Goal: Task Accomplishment & Management: Manage account settings

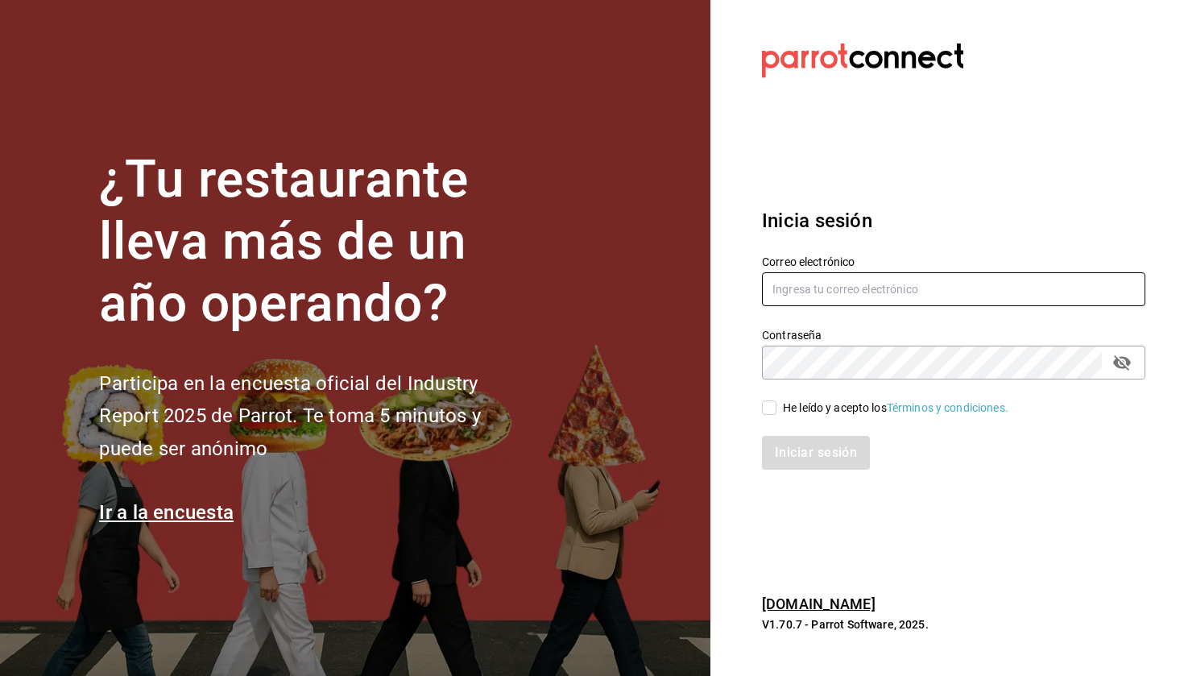
type input "[EMAIL_ADDRESS][DOMAIN_NAME]"
click at [773, 402] on input "He leído y acepto los Términos y condiciones." at bounding box center [769, 407] width 14 height 14
checkbox input "true"
click at [791, 445] on button "Iniciar sesión" at bounding box center [817, 453] width 110 height 34
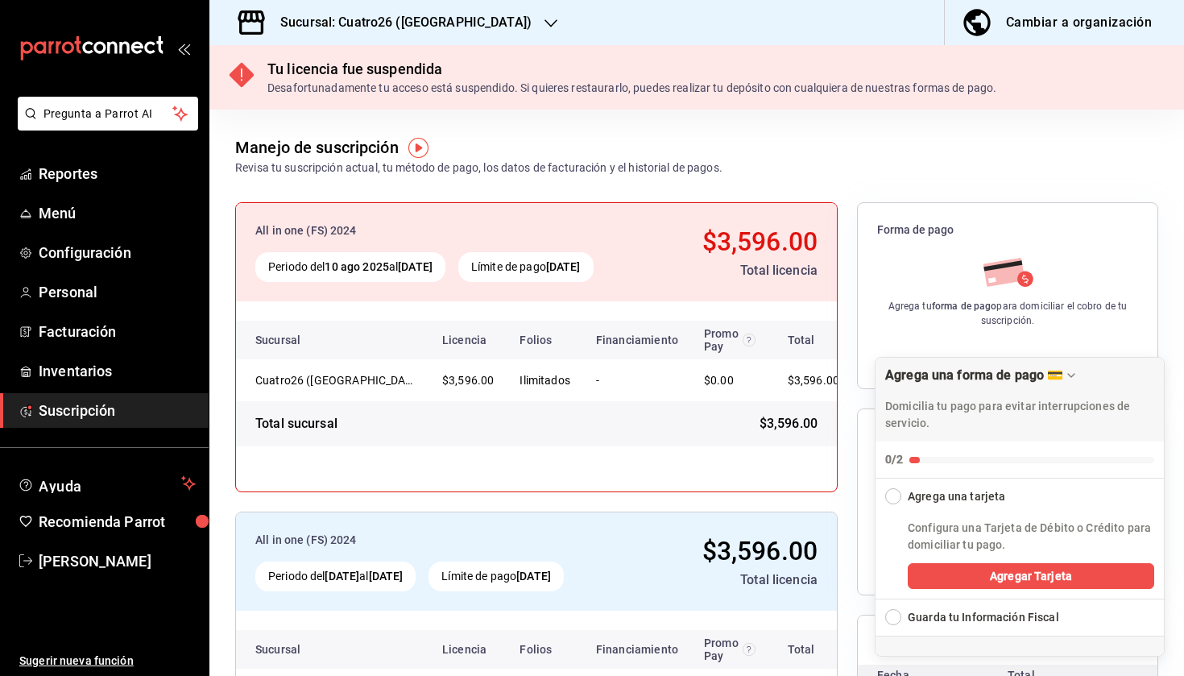
click at [472, 23] on h3 "Sucursal: Cuatro26 ([GEOGRAPHIC_DATA])" at bounding box center [399, 22] width 264 height 19
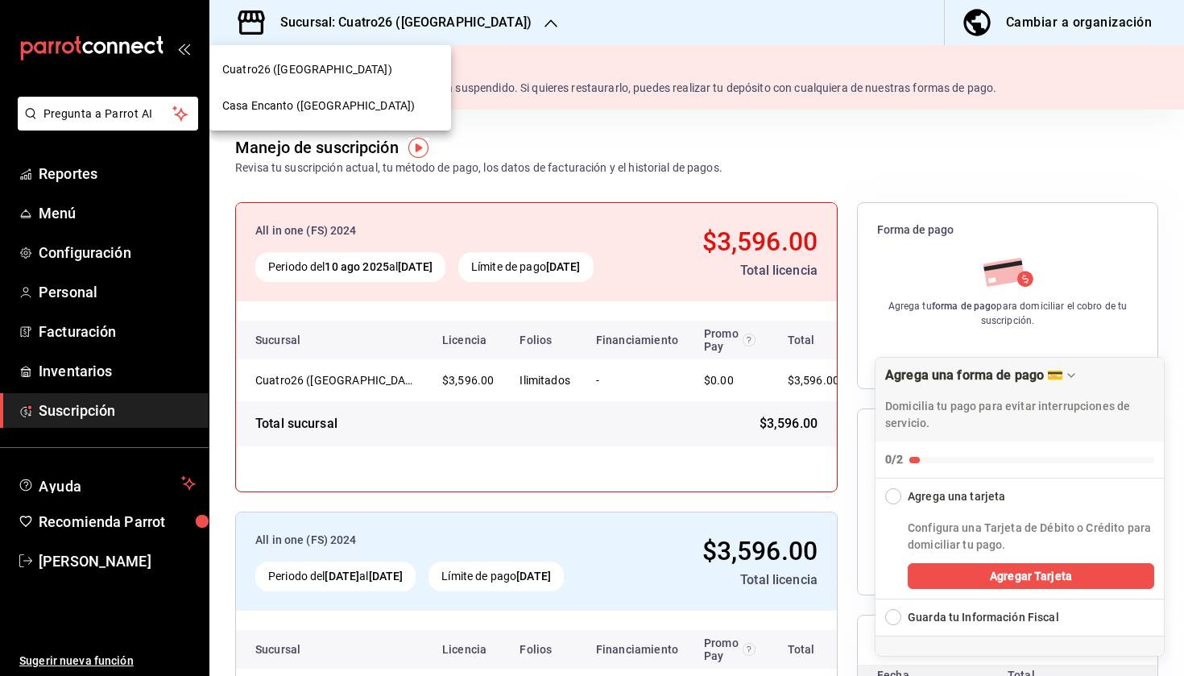
click at [356, 99] on span "Casa Encanto ([GEOGRAPHIC_DATA])" at bounding box center [318, 105] width 192 height 17
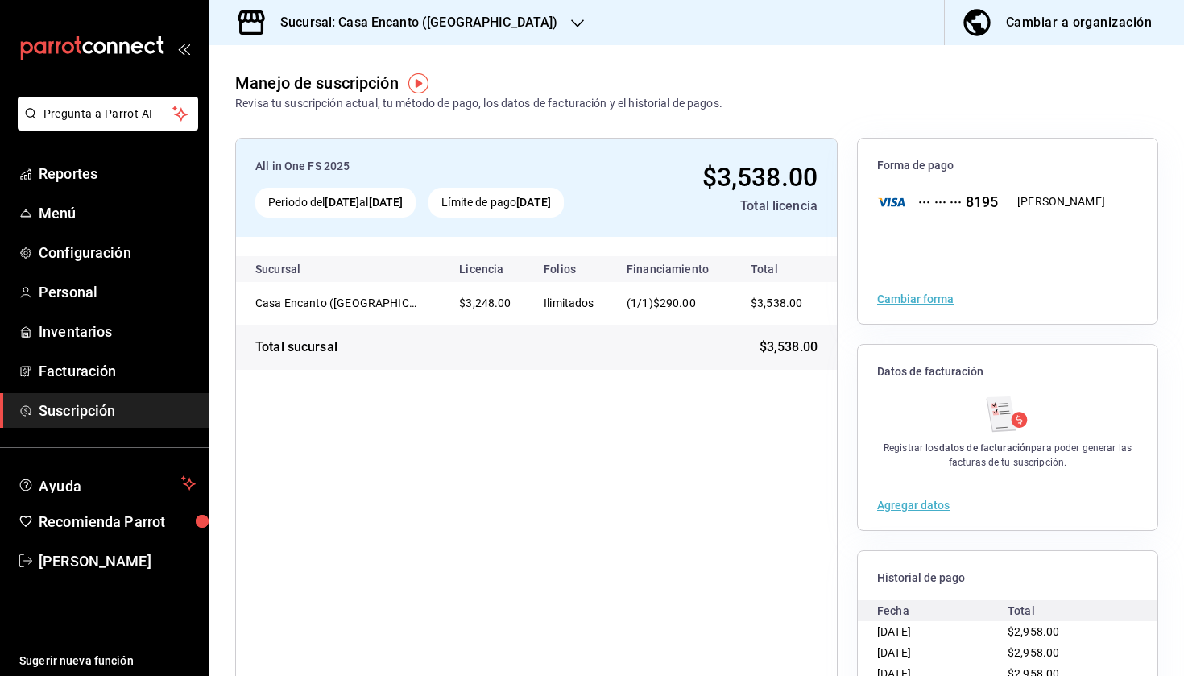
click at [382, 25] on h3 "Sucursal: Casa Encanto ([GEOGRAPHIC_DATA])" at bounding box center [412, 22] width 291 height 19
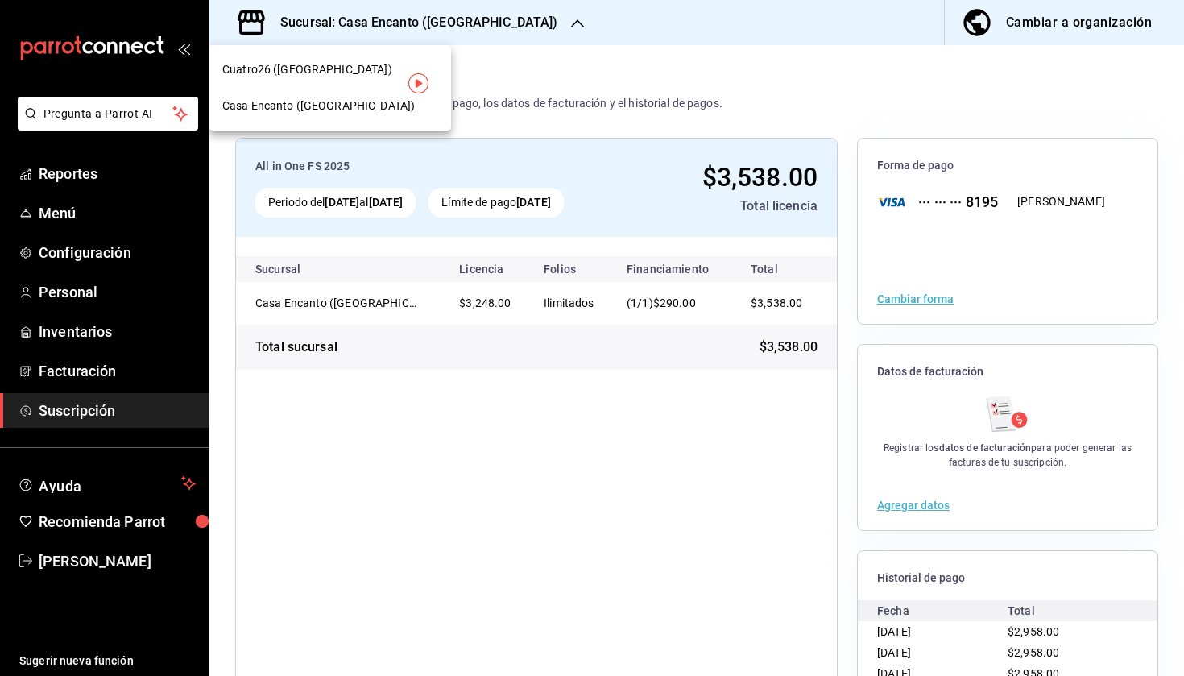
click at [346, 64] on div "Cuatro26 ([GEOGRAPHIC_DATA])" at bounding box center [330, 69] width 216 height 17
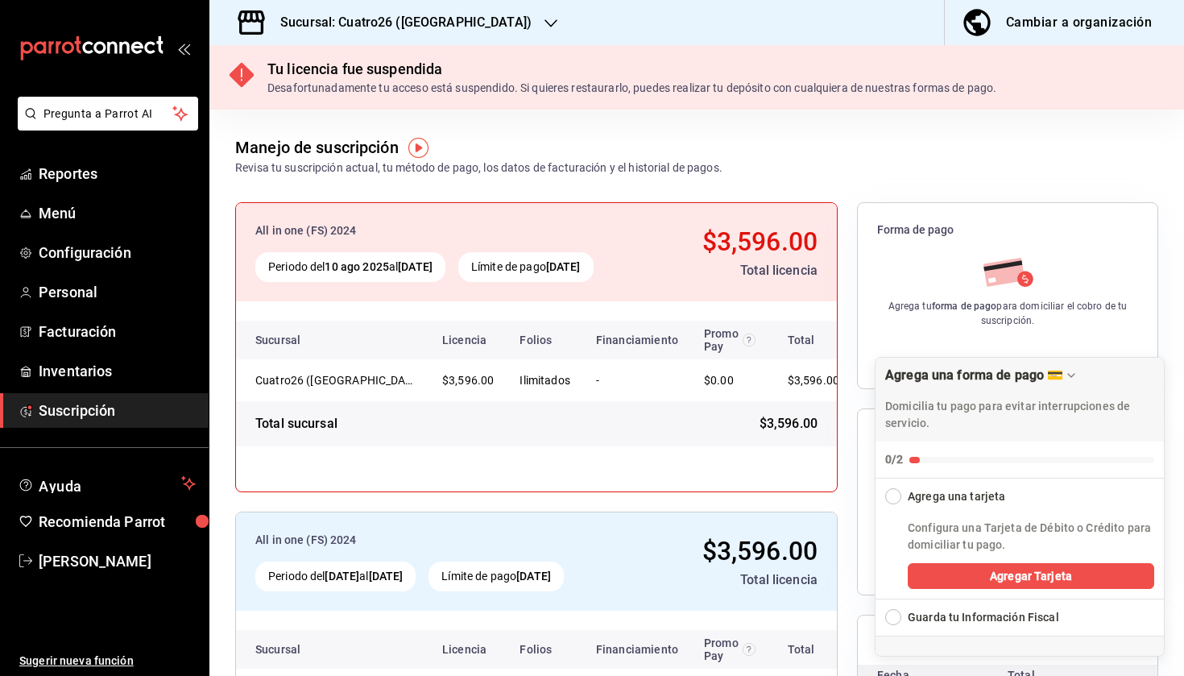
click at [417, 14] on h3 "Sucursal: Cuatro26 ([GEOGRAPHIC_DATA])" at bounding box center [399, 22] width 264 height 19
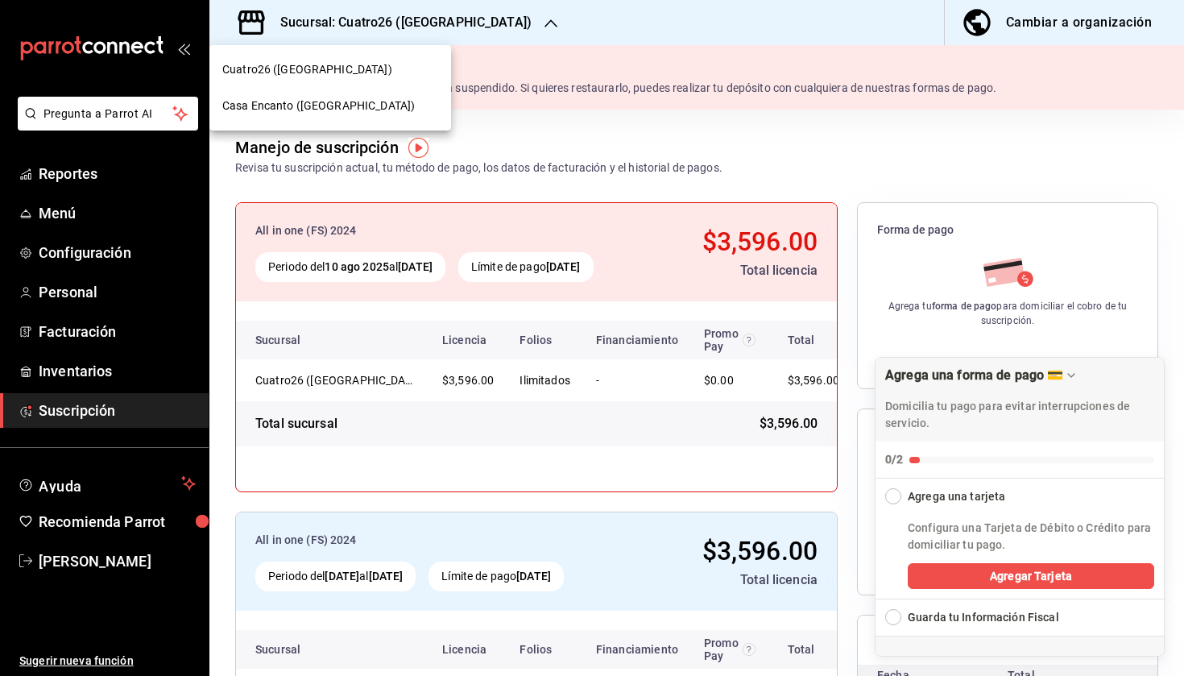
click at [341, 105] on span "Casa Encanto ([GEOGRAPHIC_DATA])" at bounding box center [318, 105] width 192 height 17
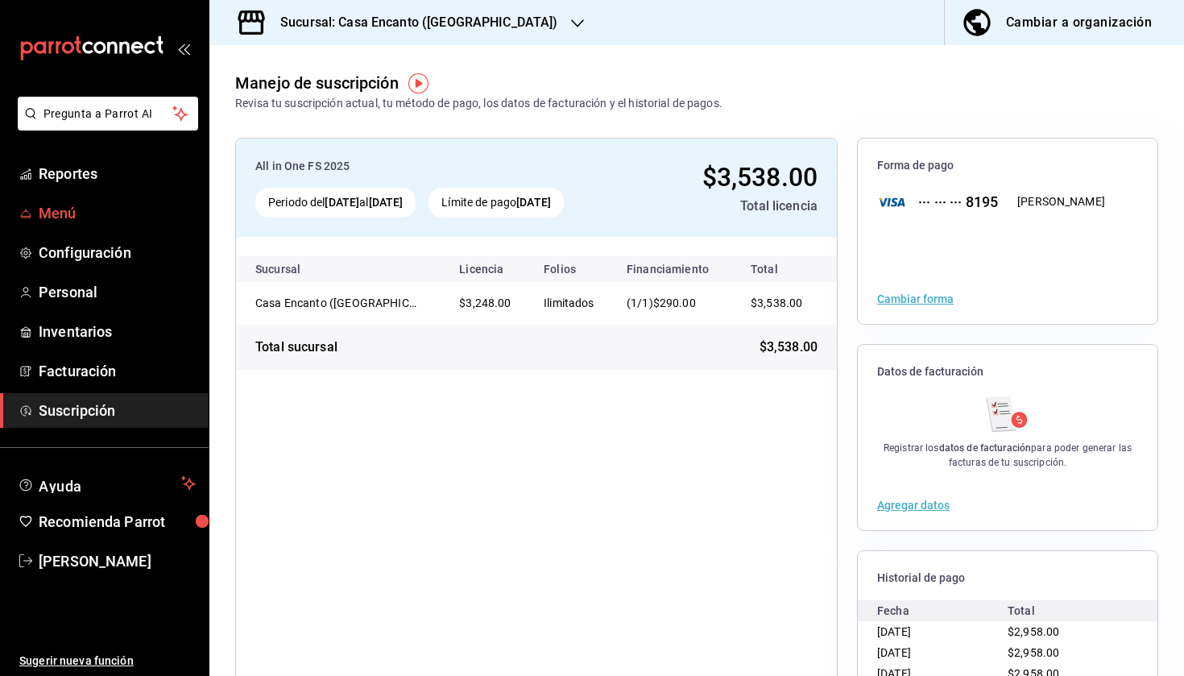
click at [80, 217] on span "Menú" at bounding box center [117, 213] width 157 height 22
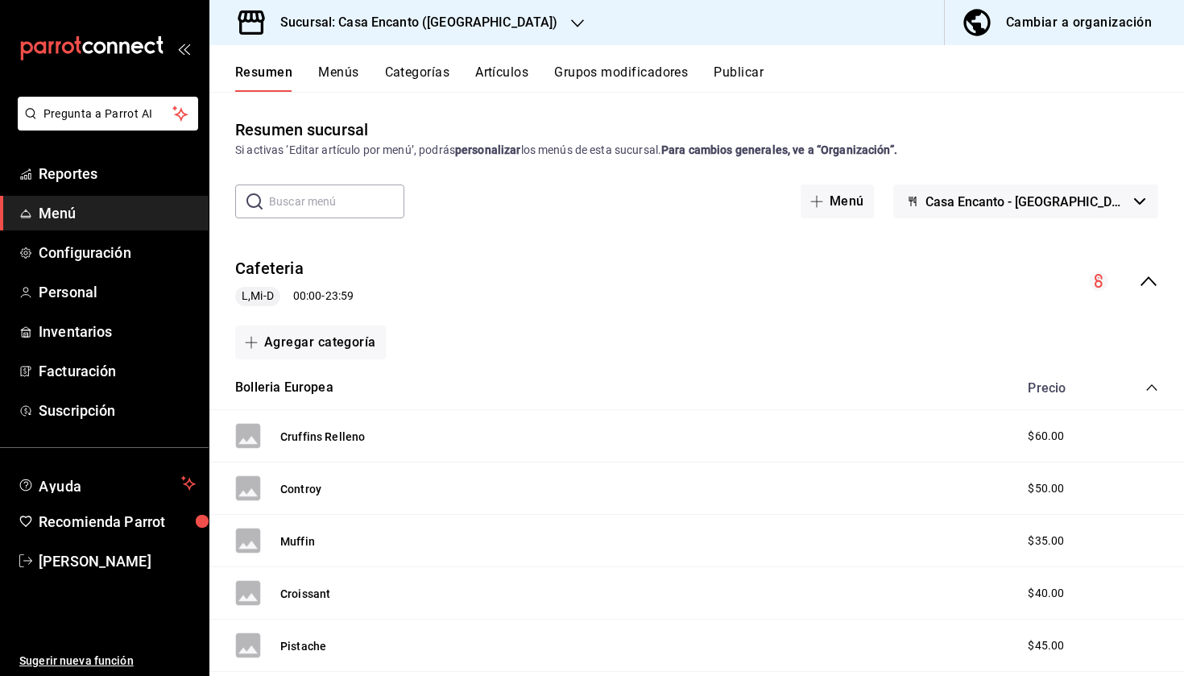
click at [515, 71] on button "Artículos" at bounding box center [501, 77] width 53 height 27
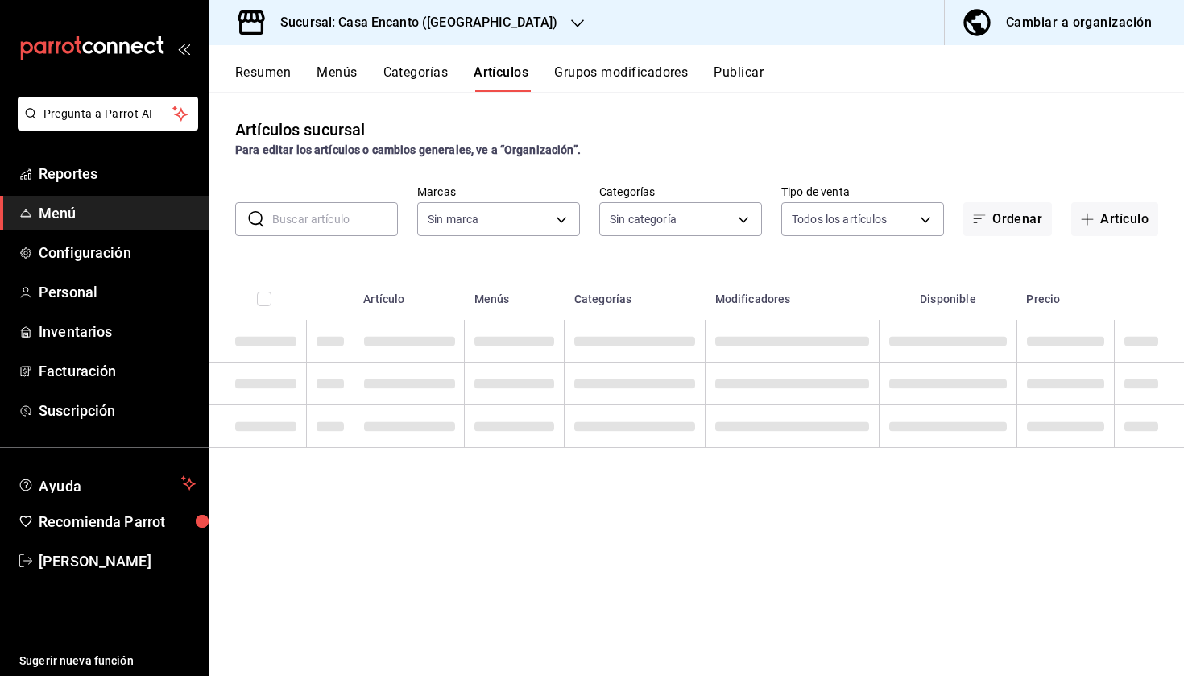
type input "dbeee84c-e3f2-405f-87ec-4bd3096e6bed"
type input "80e8620a-f7ec-4ab9-b98d-1fe911decc4d,da9ec354-7044-4f2f-87e0-5fb671563cea,f7aae…"
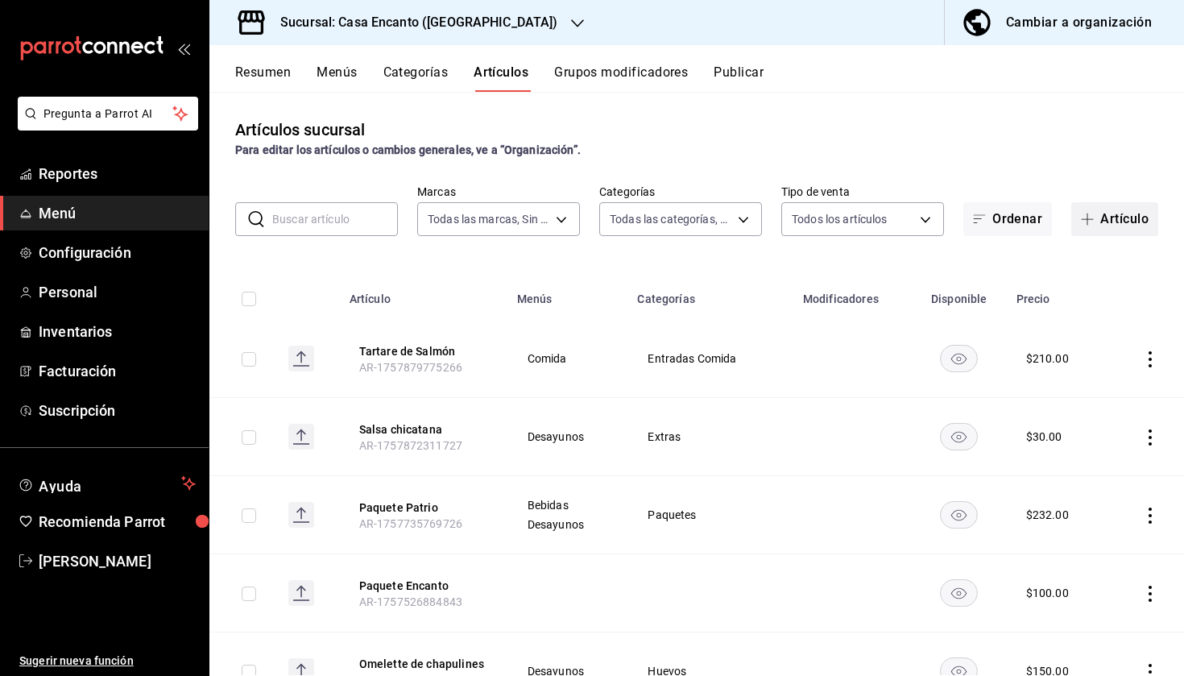
click at [1117, 222] on button "Artículo" at bounding box center [1114, 219] width 87 height 34
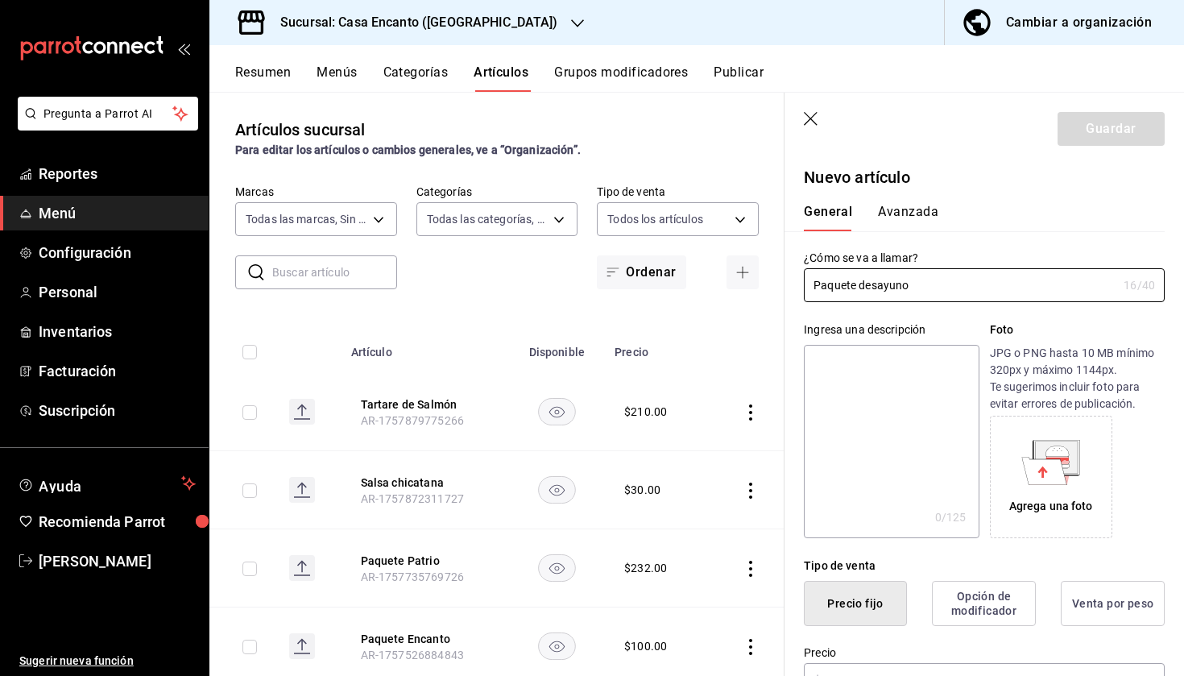
scroll to position [129, 0]
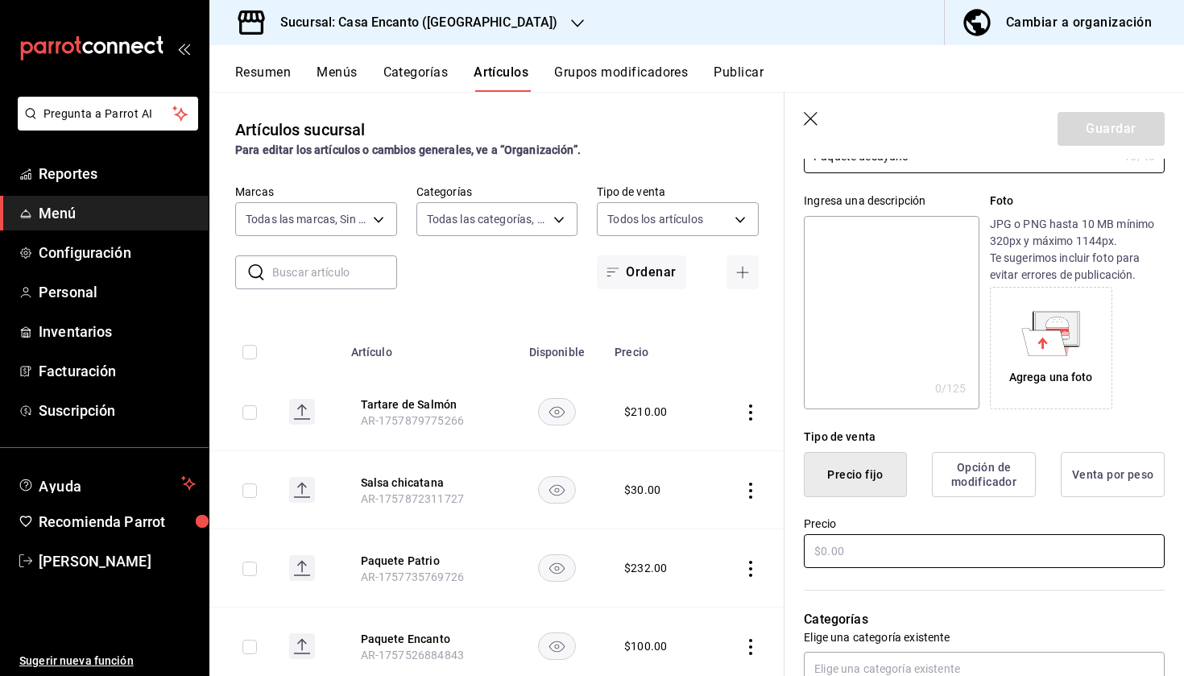
type input "Paquete desayuno"
click at [950, 546] on input "text" at bounding box center [984, 551] width 361 height 34
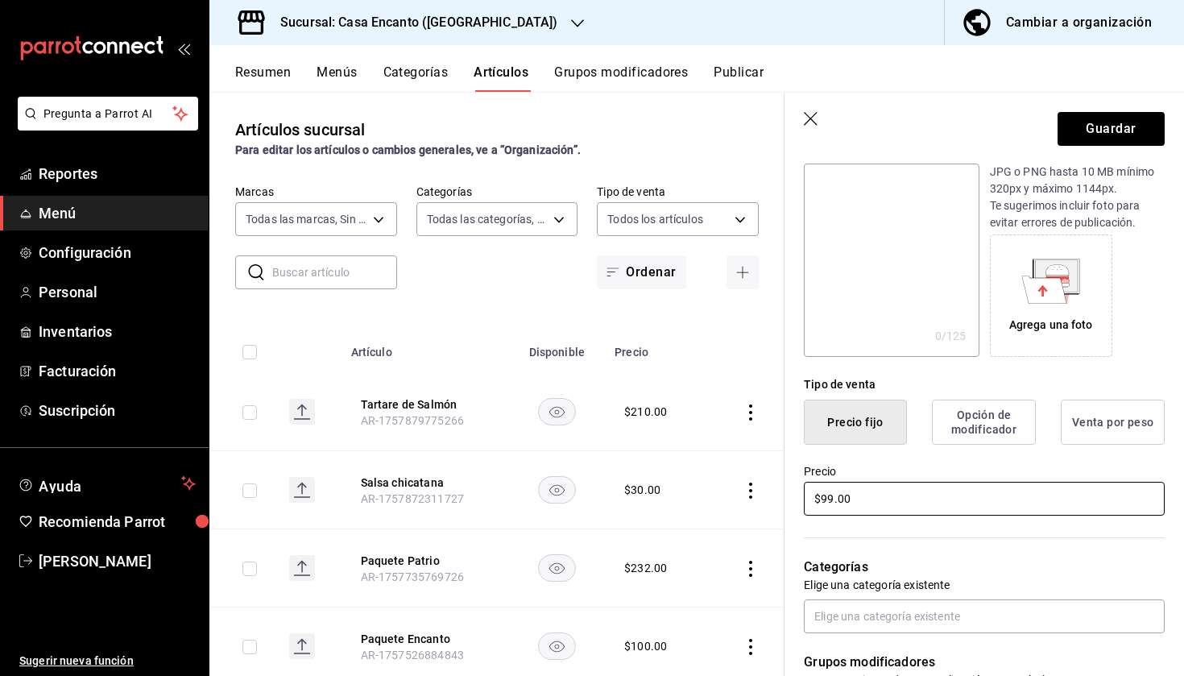
scroll to position [192, 0]
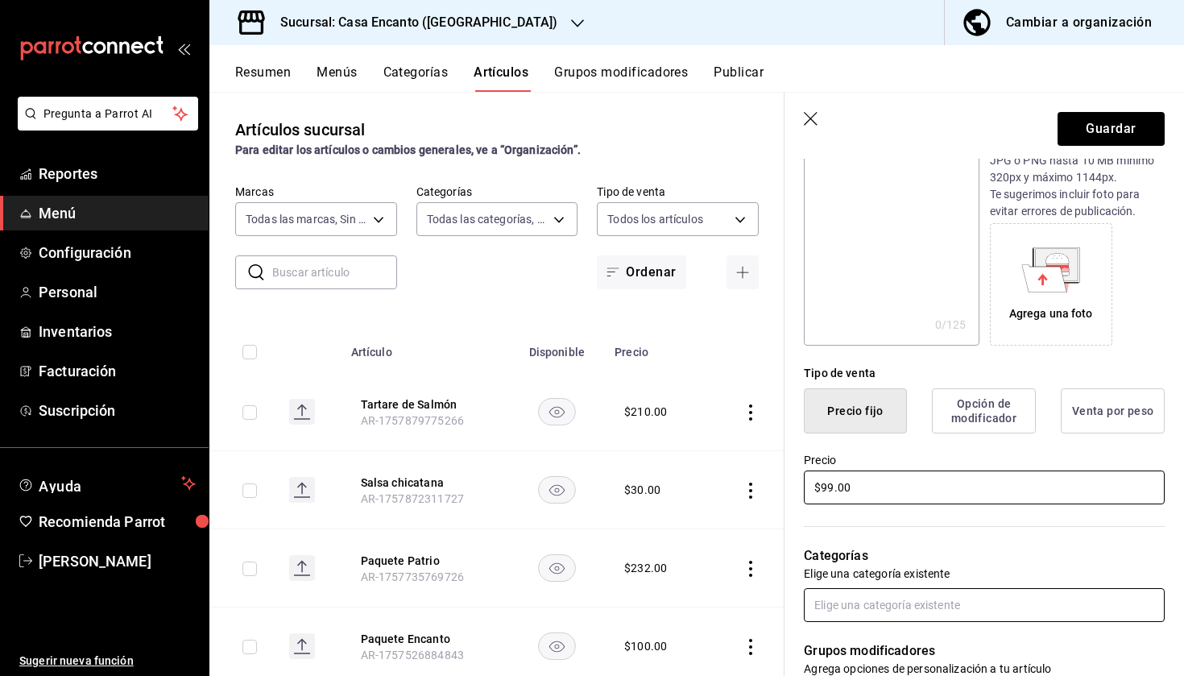
type input "$99.00"
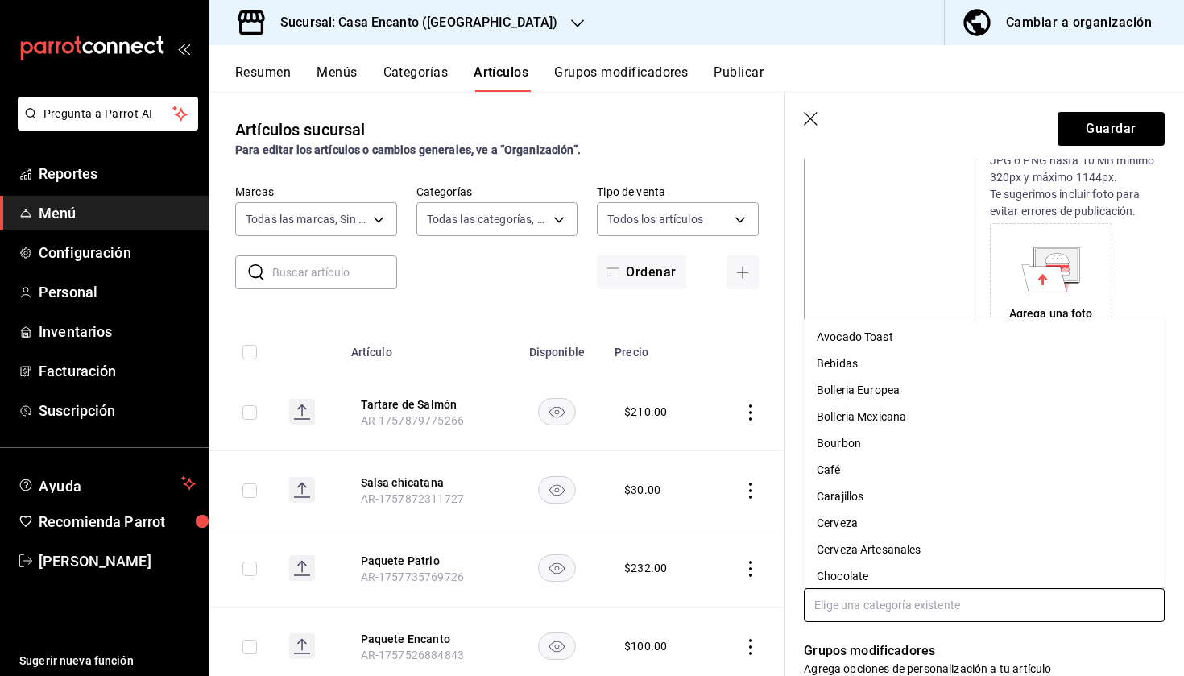
click at [906, 598] on input "text" at bounding box center [984, 605] width 361 height 34
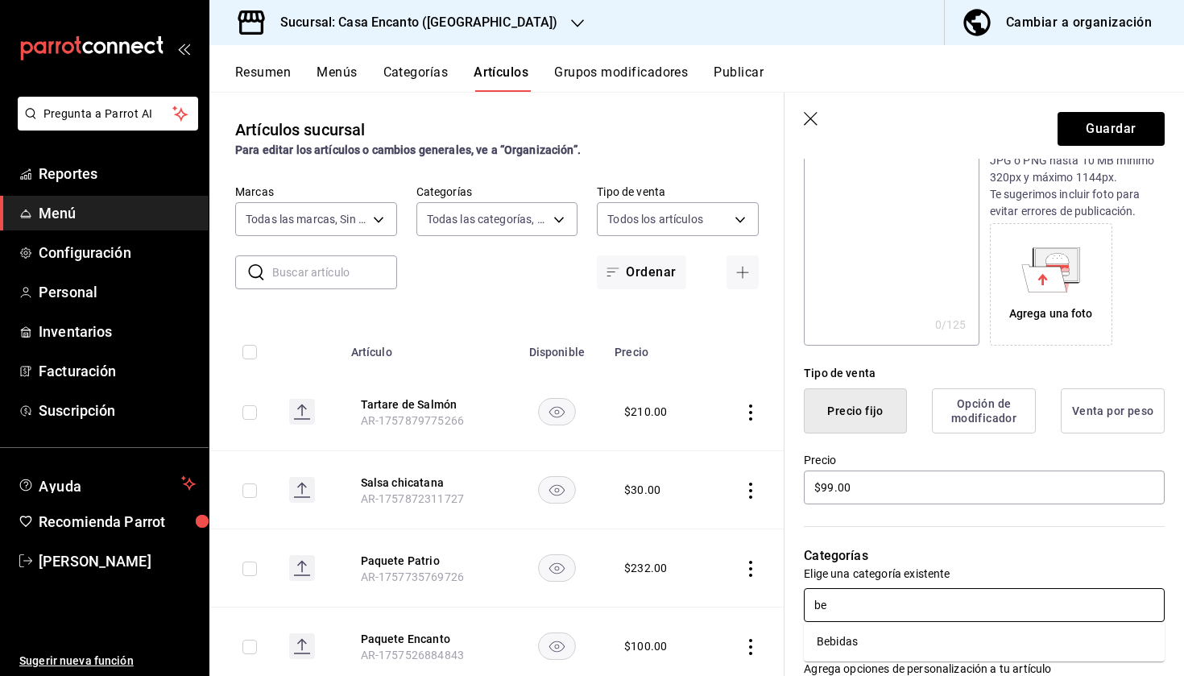
type input "b"
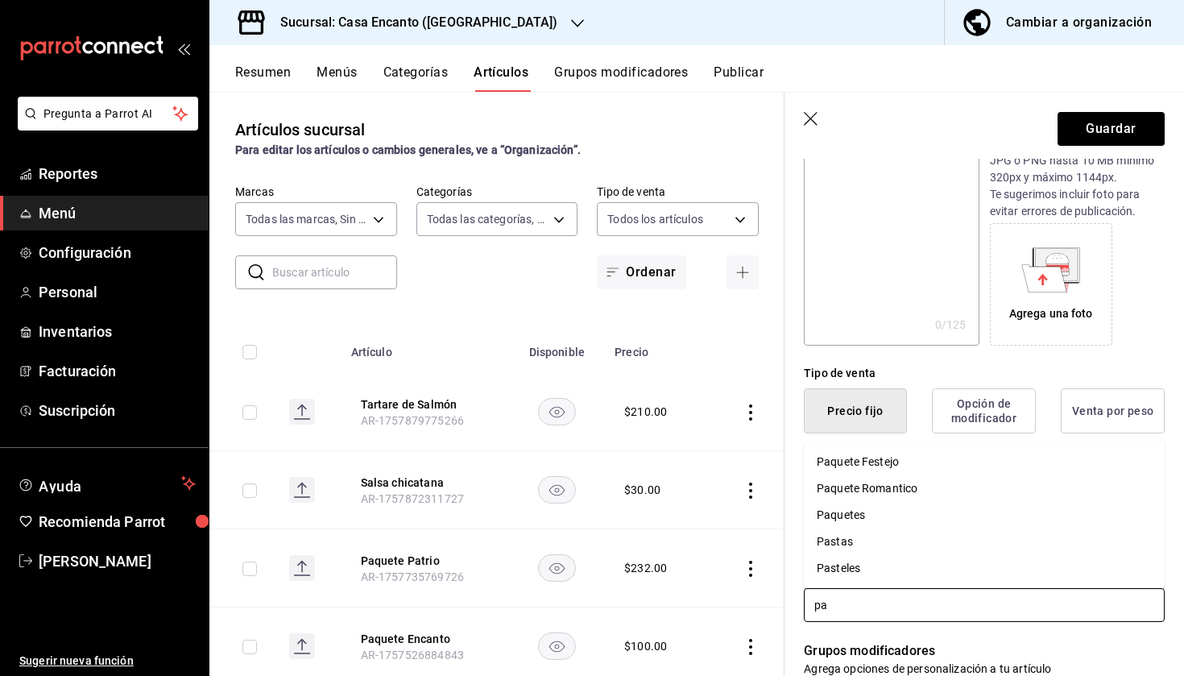
type input "paq"
click at [871, 557] on li "Paquetes" at bounding box center [984, 568] width 361 height 27
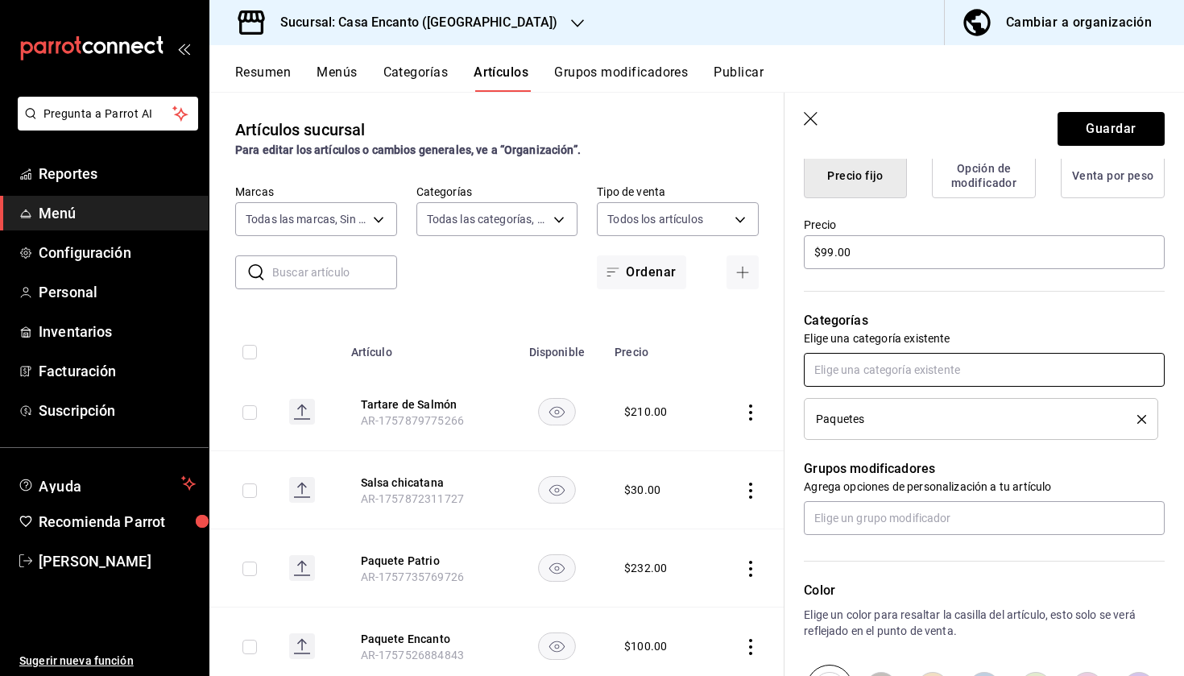
scroll to position [428, 0]
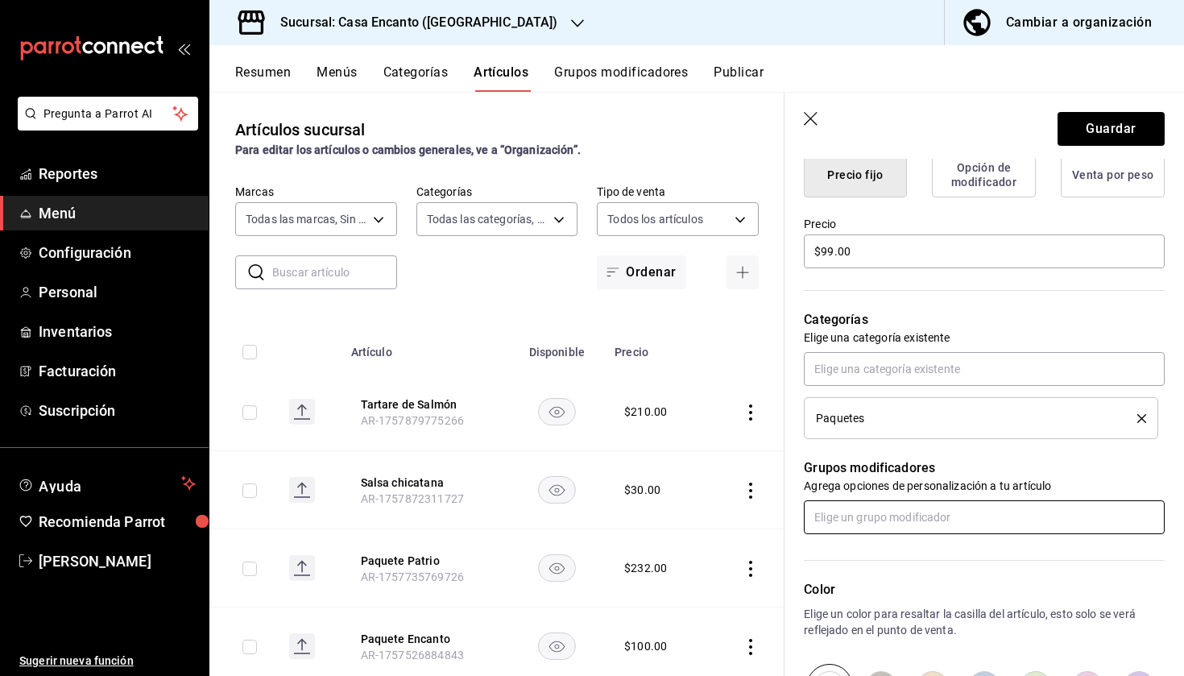
click at [876, 522] on input "text" at bounding box center [984, 517] width 361 height 34
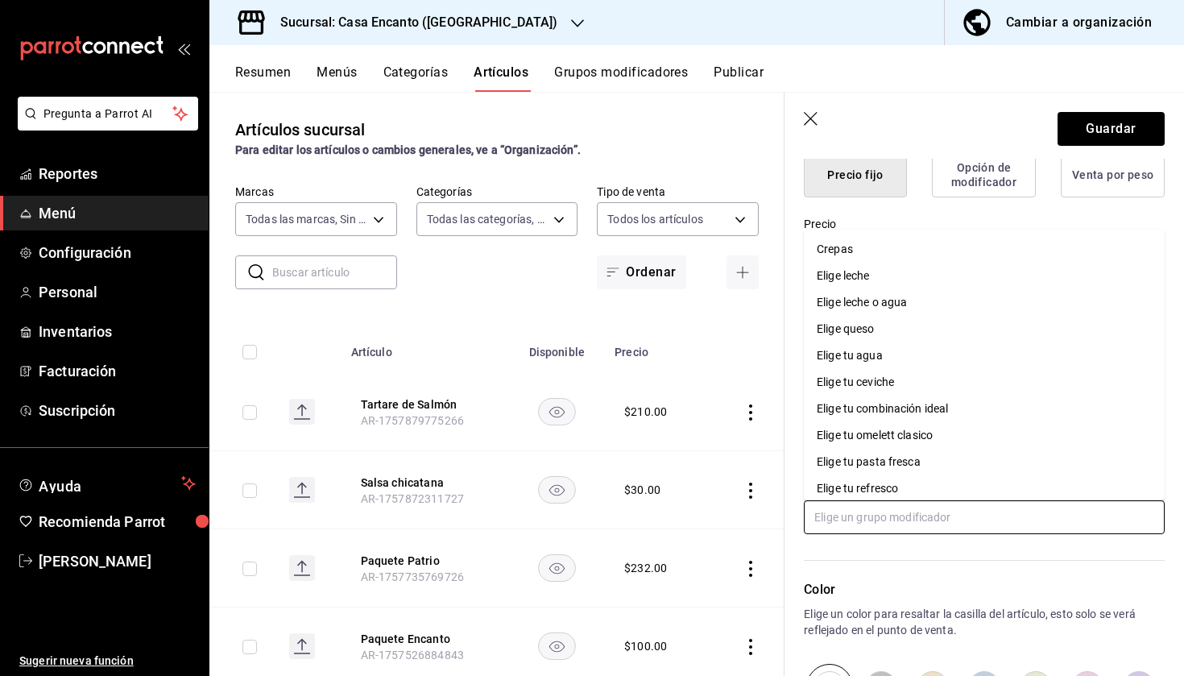
click at [876, 522] on input "text" at bounding box center [984, 517] width 361 height 34
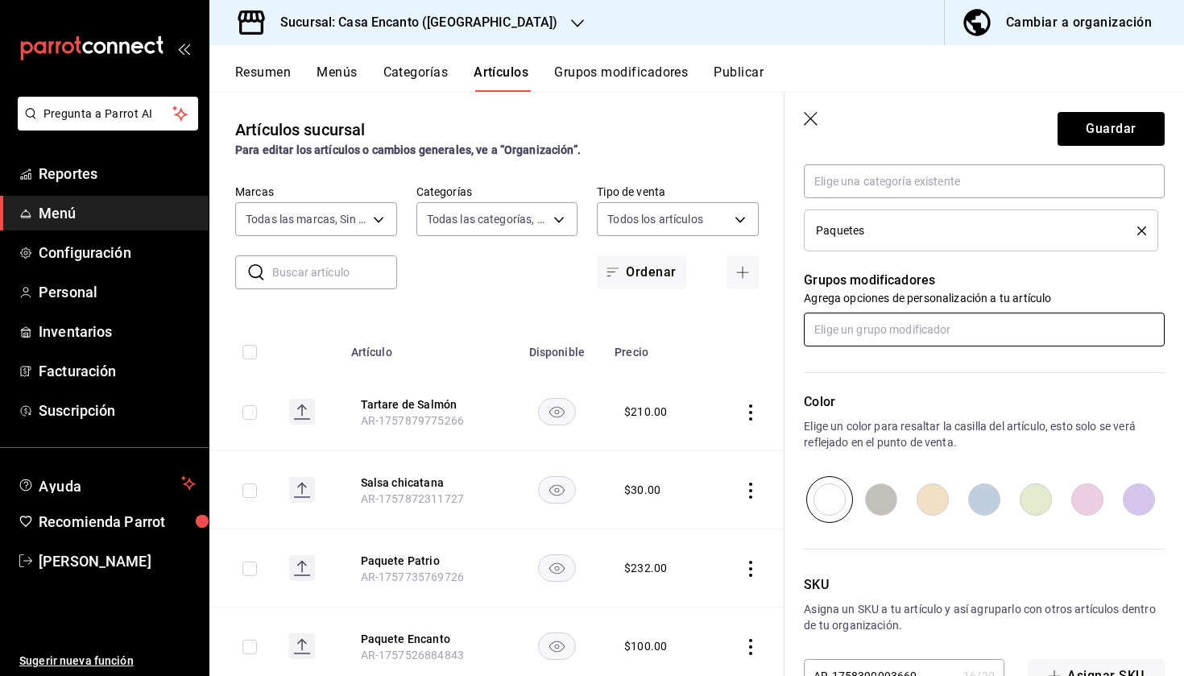
scroll to position [617, 0]
click at [937, 498] on input "radio" at bounding box center [933, 498] width 52 height 47
radio input "true"
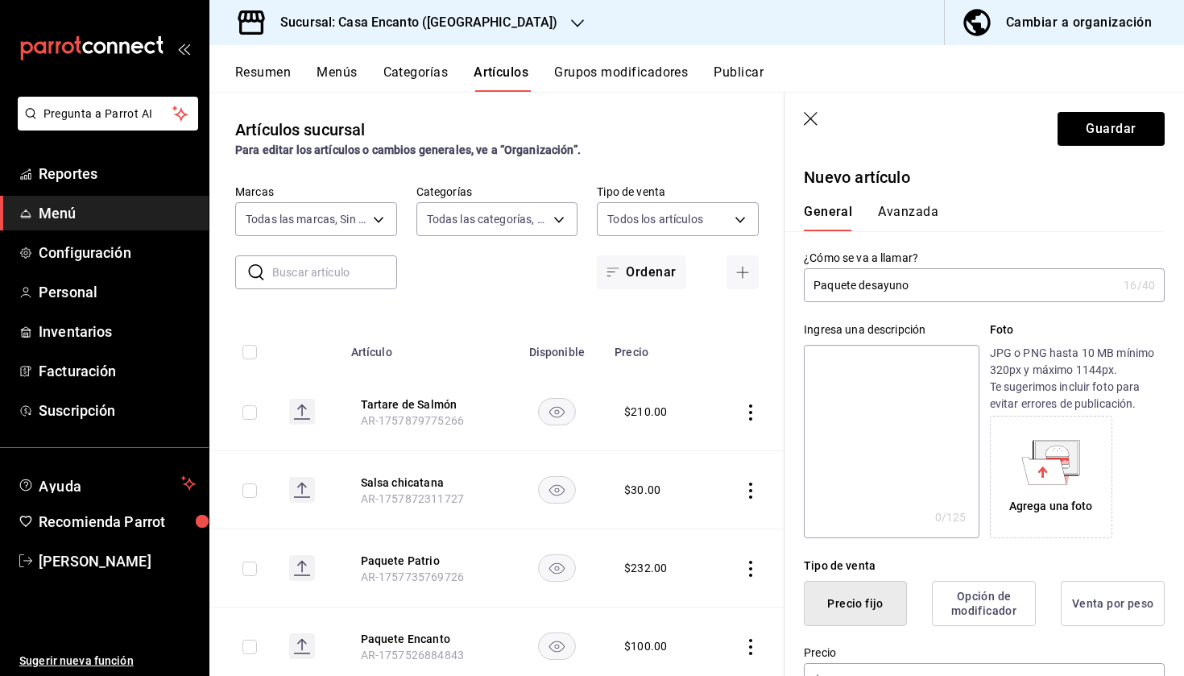
scroll to position [0, 0]
click at [1123, 130] on button "Guardar" at bounding box center [1110, 129] width 107 height 34
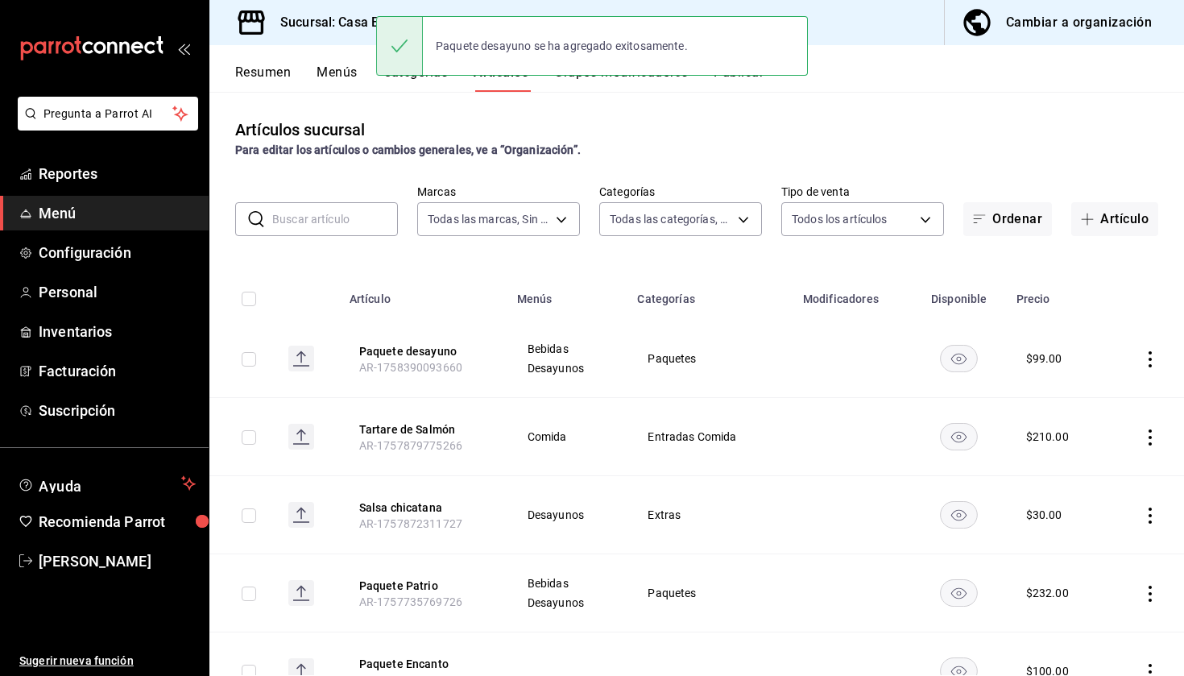
click at [1152, 358] on icon "actions" at bounding box center [1150, 359] width 16 height 16
click at [1092, 402] on span "Editar" at bounding box center [1102, 396] width 42 height 17
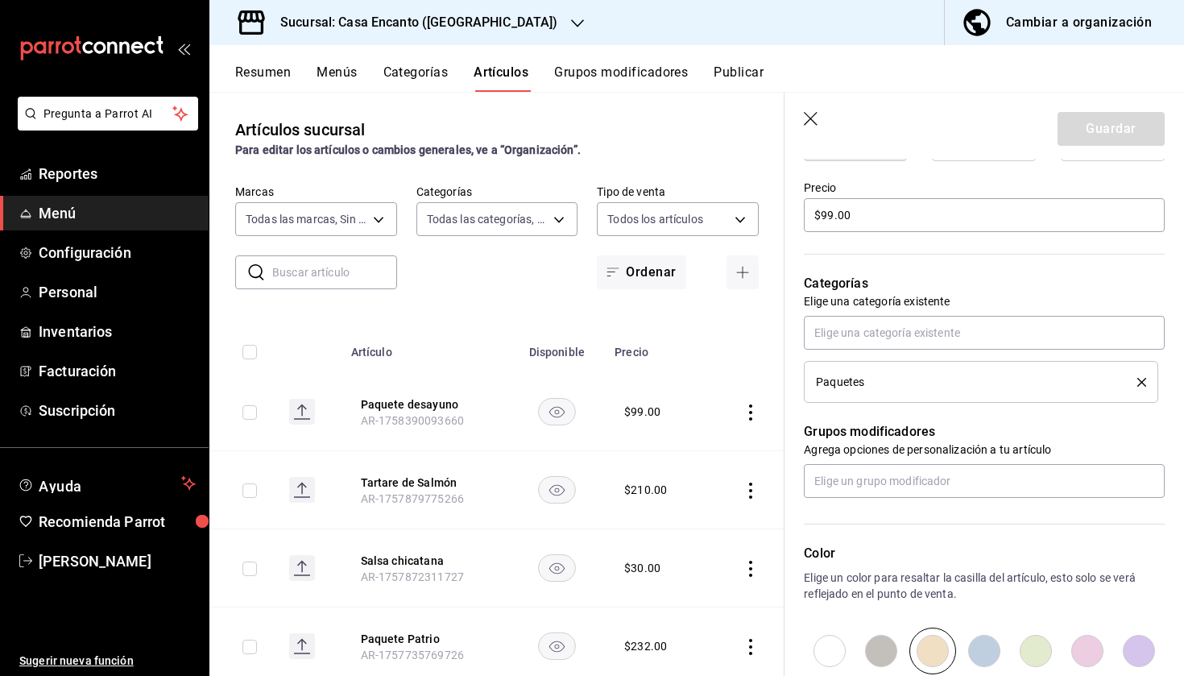
scroll to position [488, 0]
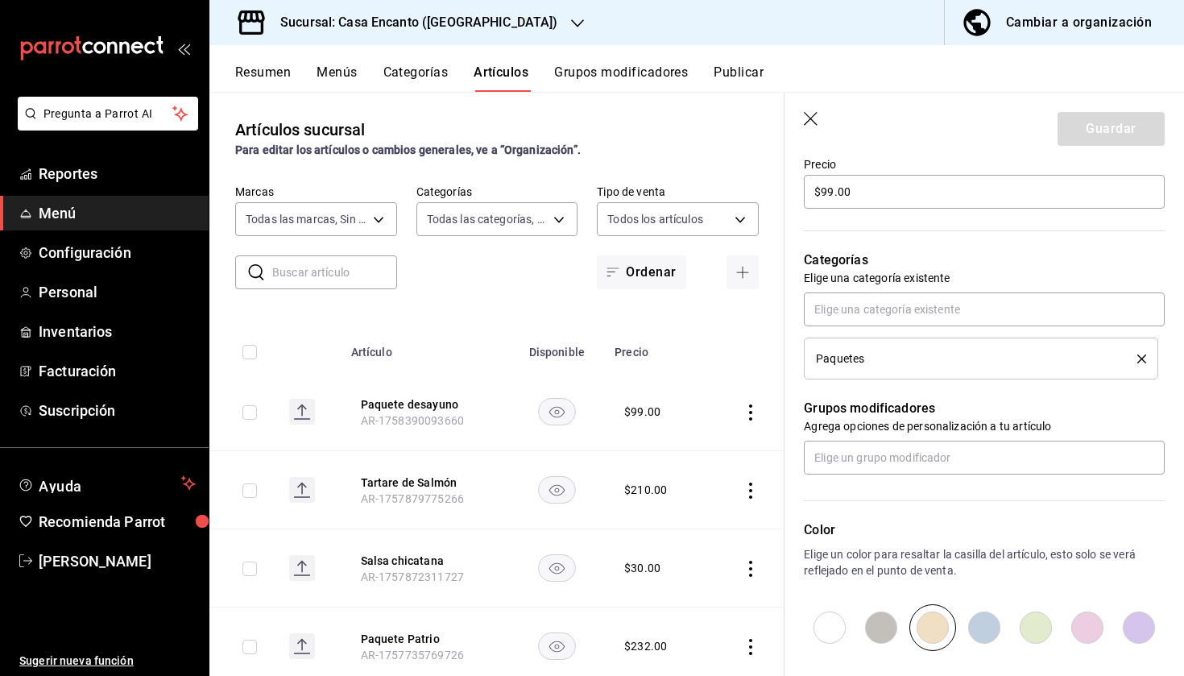
click at [817, 118] on icon "button" at bounding box center [812, 120] width 16 height 16
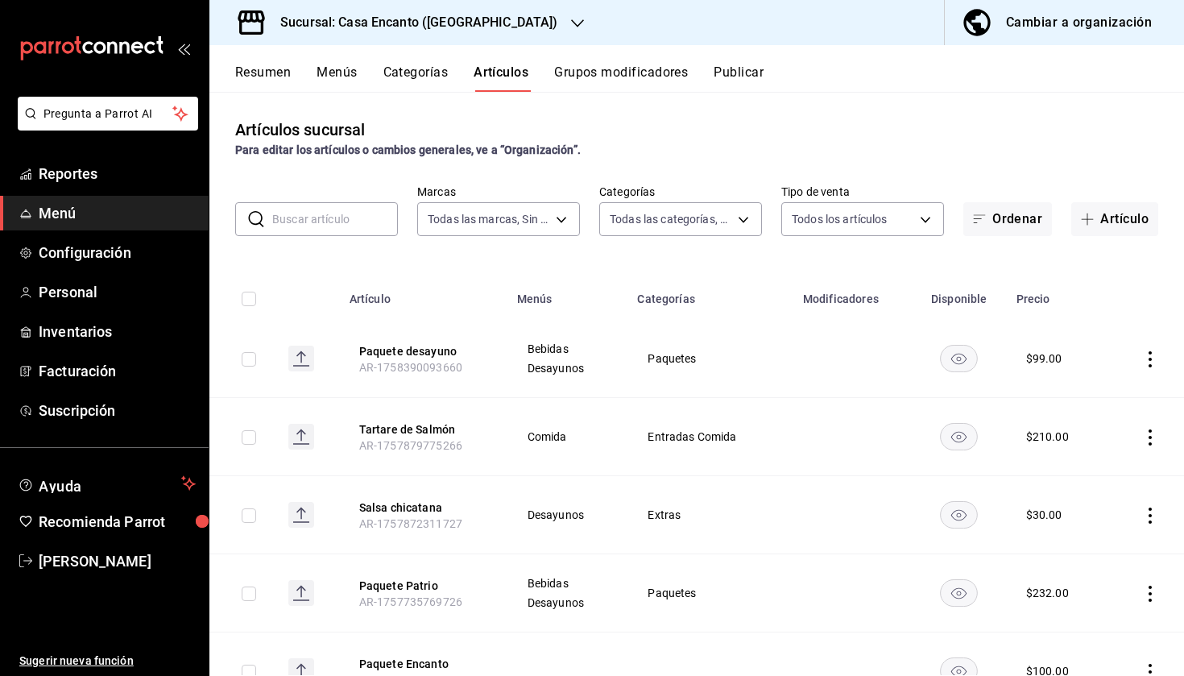
click at [422, 77] on button "Categorías" at bounding box center [415, 77] width 65 height 27
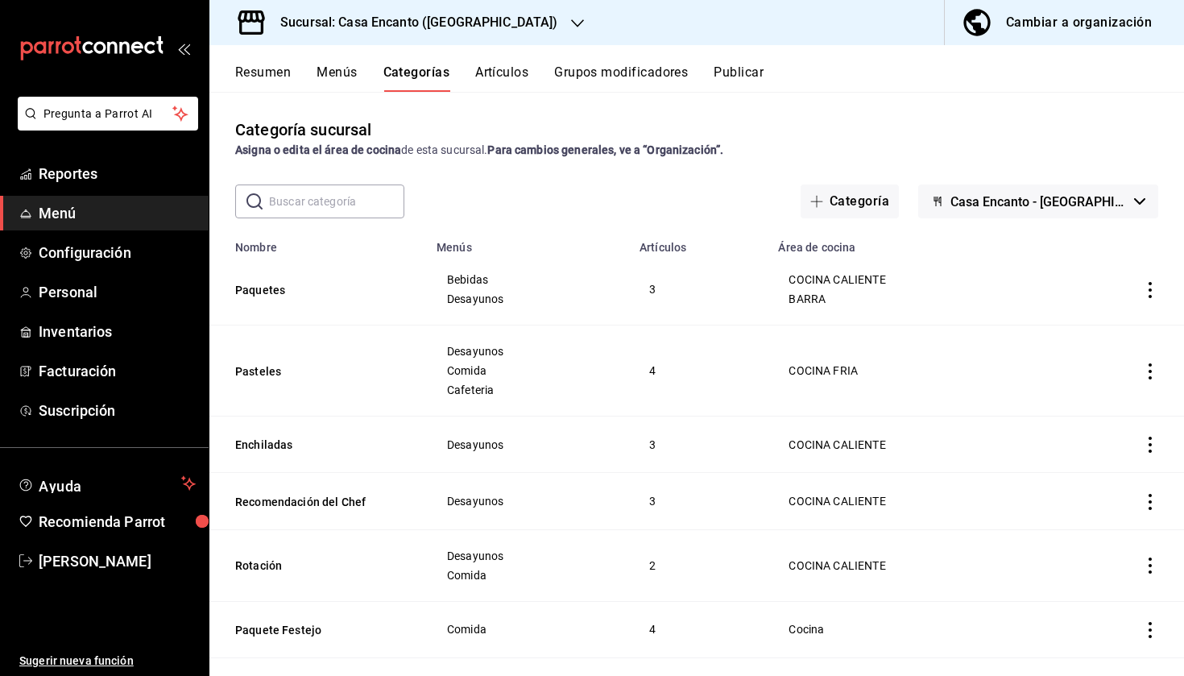
click at [1142, 290] on icon "actions" at bounding box center [1150, 290] width 16 height 16
click at [1098, 326] on span "Editar" at bounding box center [1102, 327] width 42 height 17
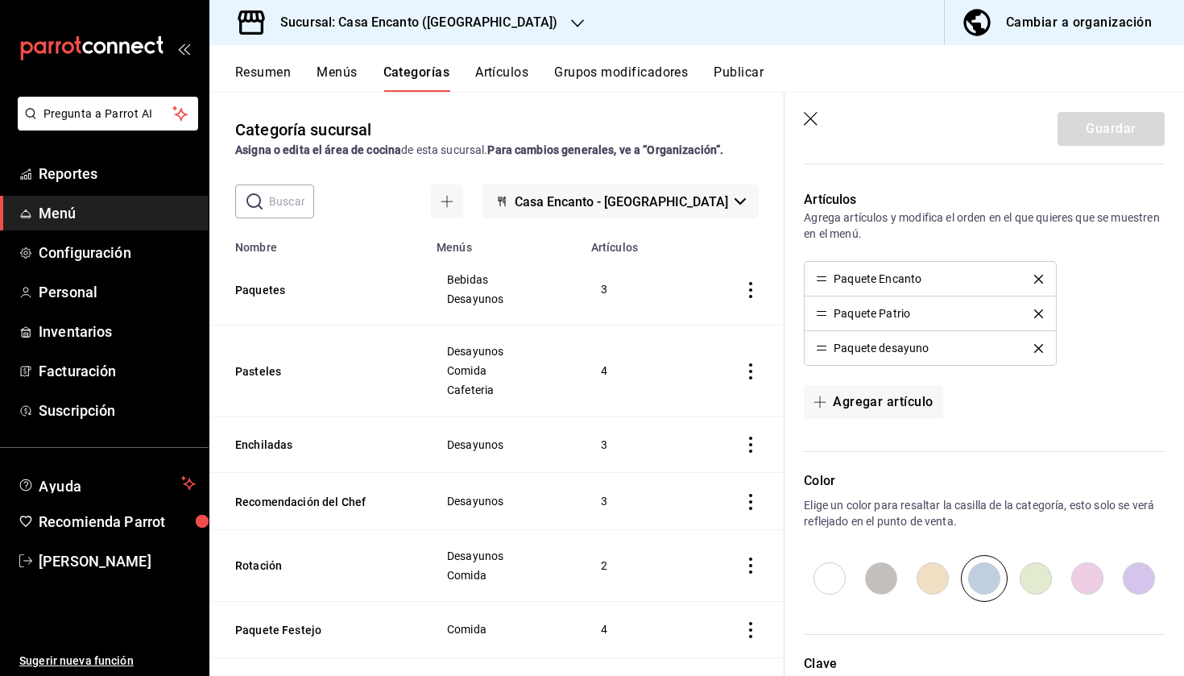
scroll to position [432, 0]
click at [1034, 340] on div "Paquete desayuno" at bounding box center [930, 345] width 228 height 11
click at [1038, 349] on icon "delete" at bounding box center [1038, 345] width 9 height 9
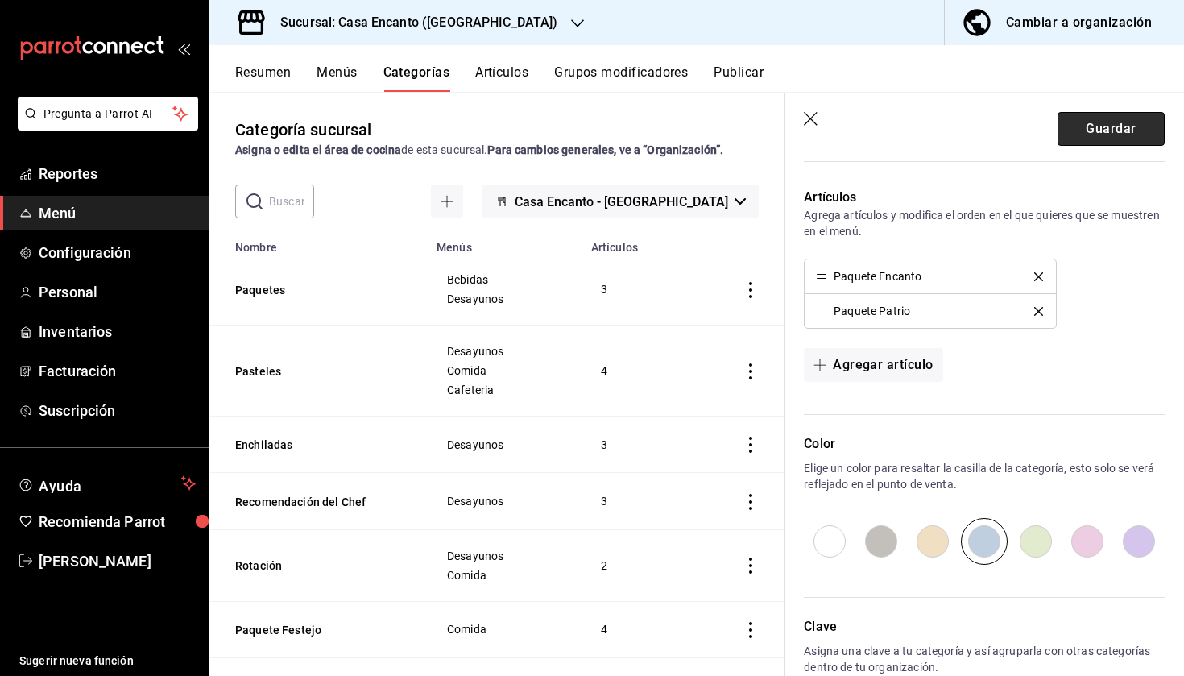
click at [1125, 113] on button "Guardar" at bounding box center [1110, 129] width 107 height 34
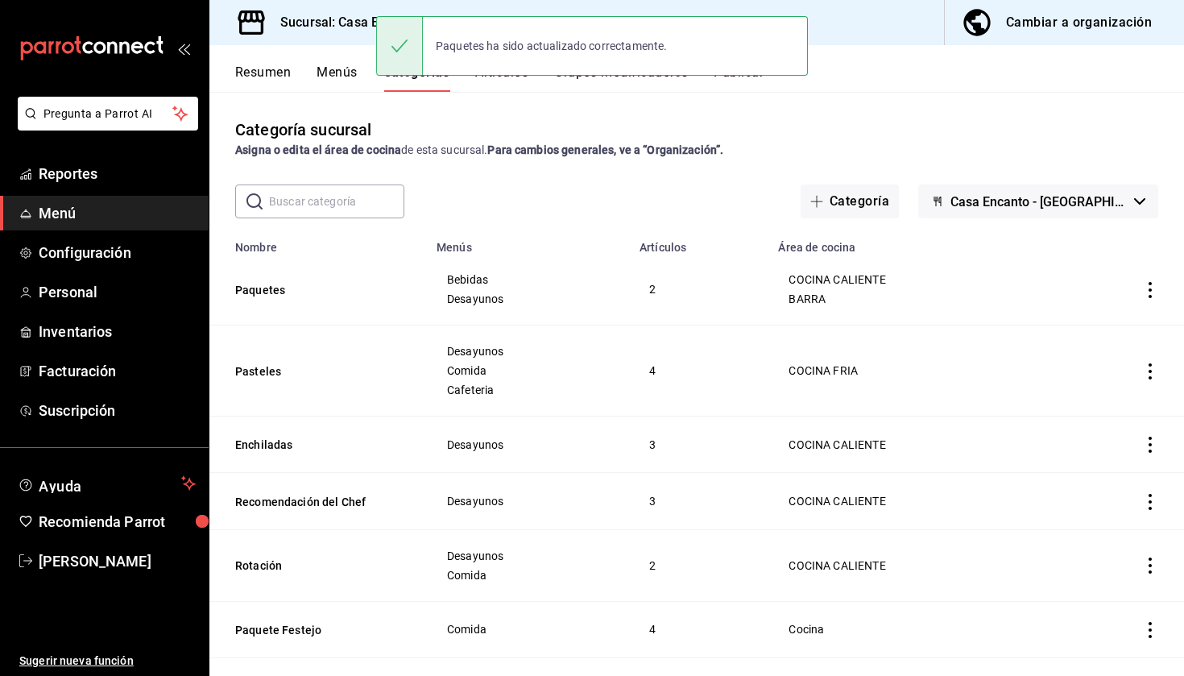
click at [500, 85] on button "Artículos" at bounding box center [501, 77] width 53 height 27
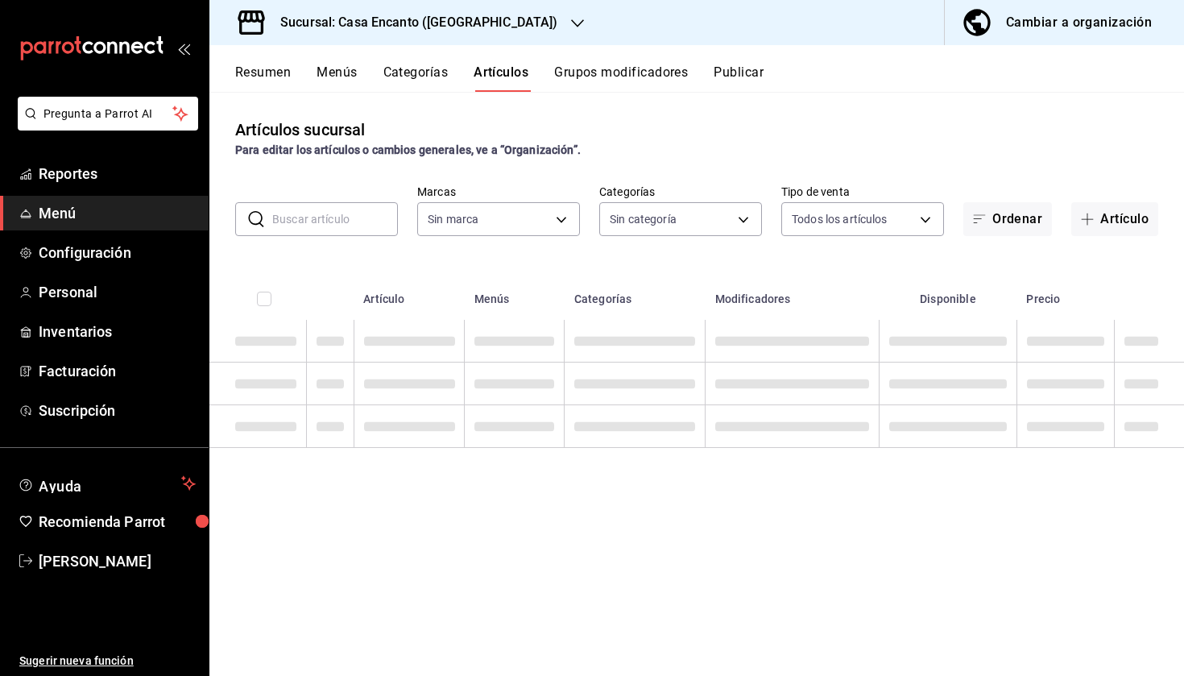
type input "dbeee84c-e3f2-405f-87ec-4bd3096e6bed"
type input "80e8620a-f7ec-4ab9-b98d-1fe911decc4d,da9ec354-7044-4f2f-87e0-5fb671563cea,f7aae…"
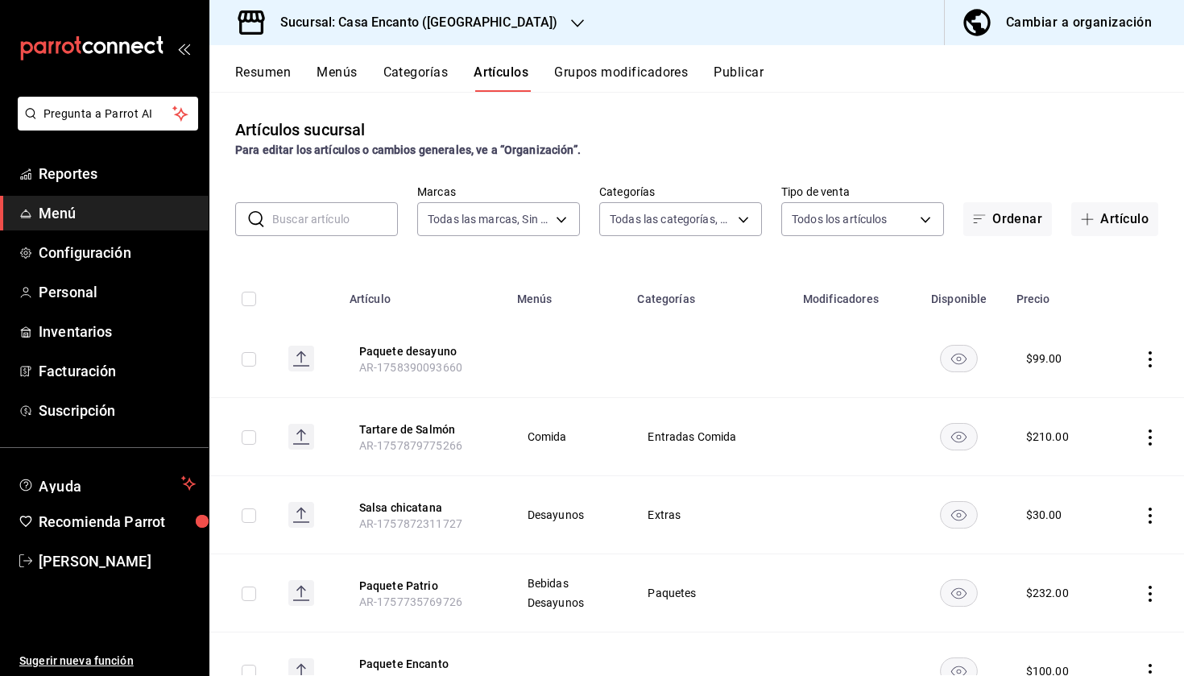
click at [1157, 358] on icon "actions" at bounding box center [1150, 359] width 16 height 16
click at [1090, 466] on span "Eliminar" at bounding box center [1101, 462] width 41 height 13
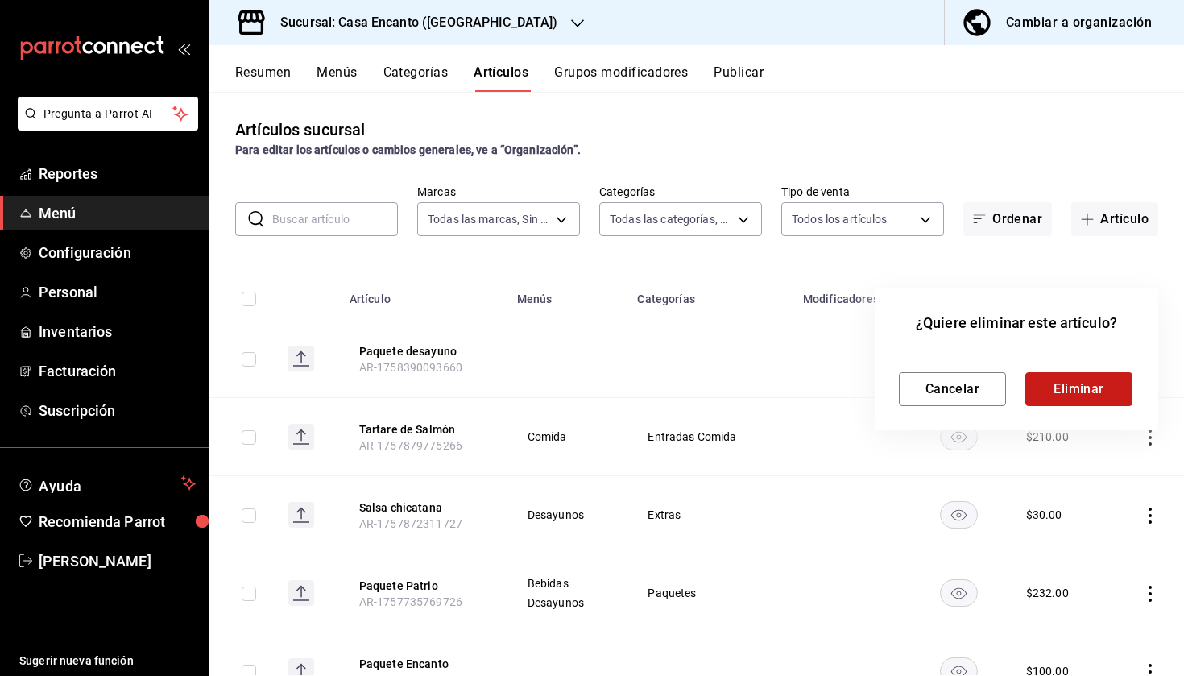
click at [1102, 379] on button "Eliminar" at bounding box center [1078, 389] width 107 height 34
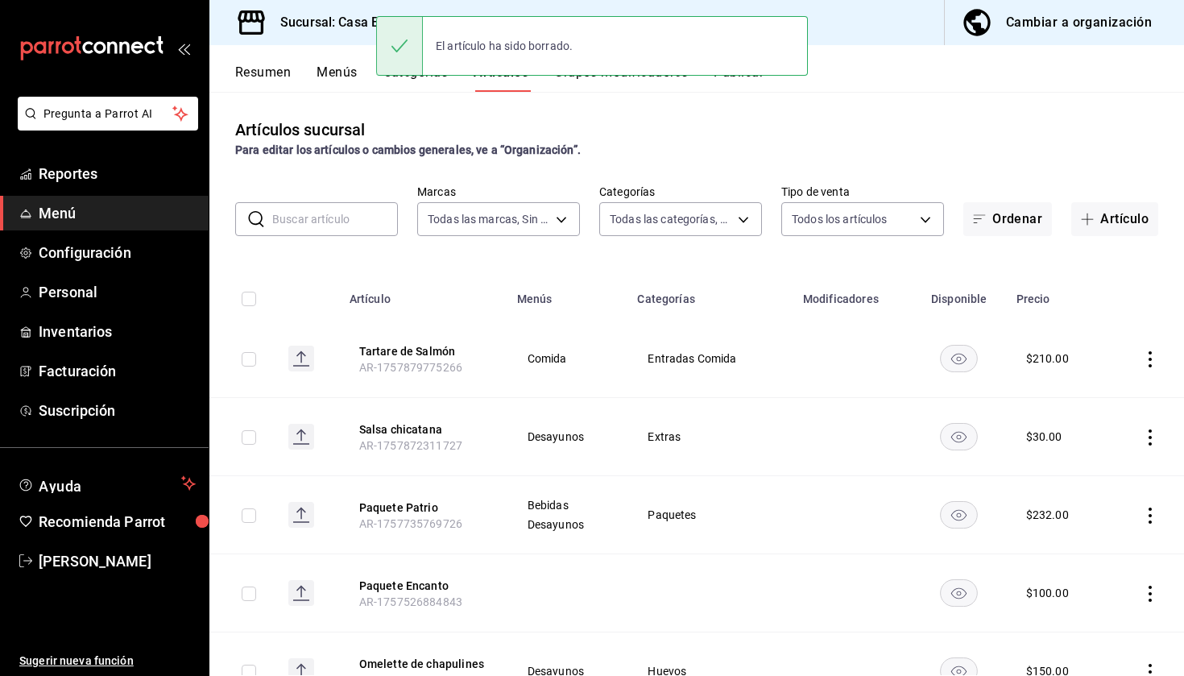
click at [342, 233] on input "text" at bounding box center [335, 219] width 126 height 32
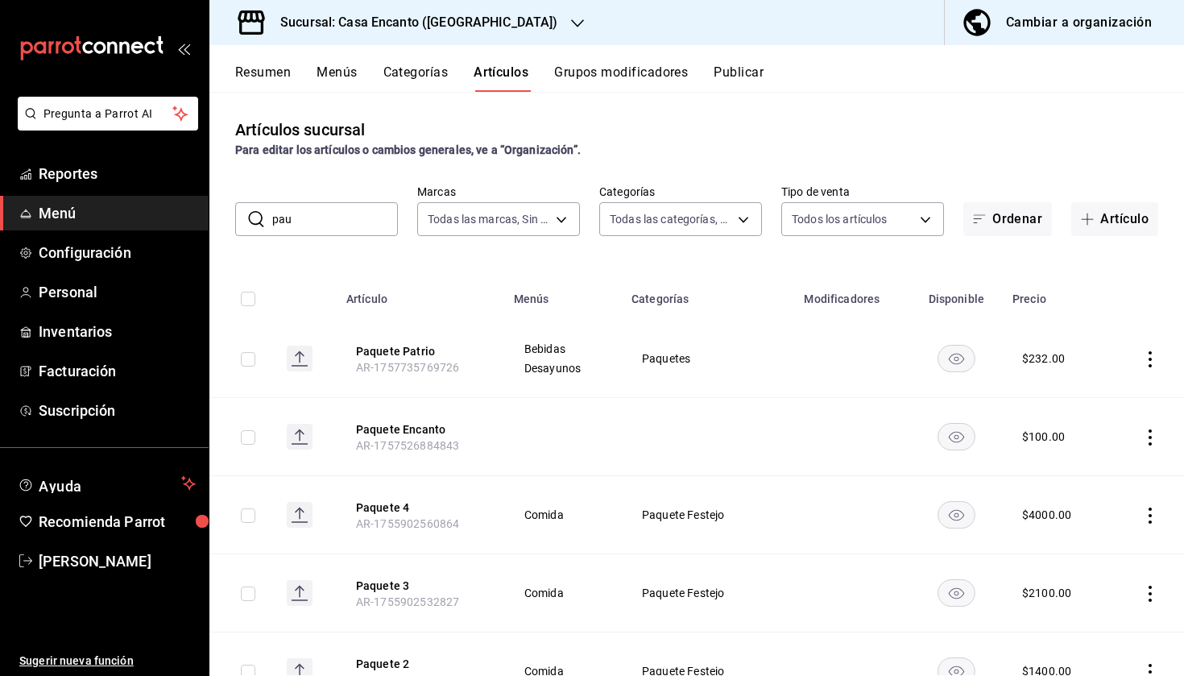
drag, startPoint x: 342, startPoint y: 233, endPoint x: 1152, endPoint y: 441, distance: 836.4
click at [1152, 441] on icon "actions" at bounding box center [1150, 437] width 16 height 16
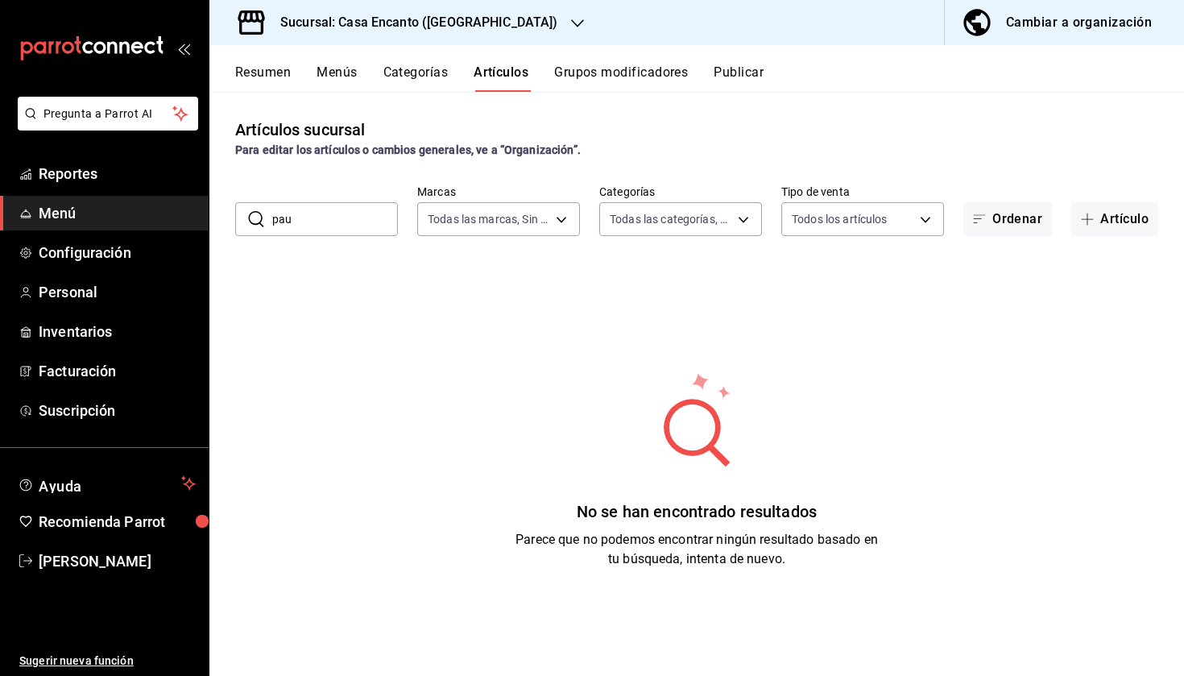
click at [326, 213] on input "pau" at bounding box center [335, 219] width 126 height 32
type input "paq"
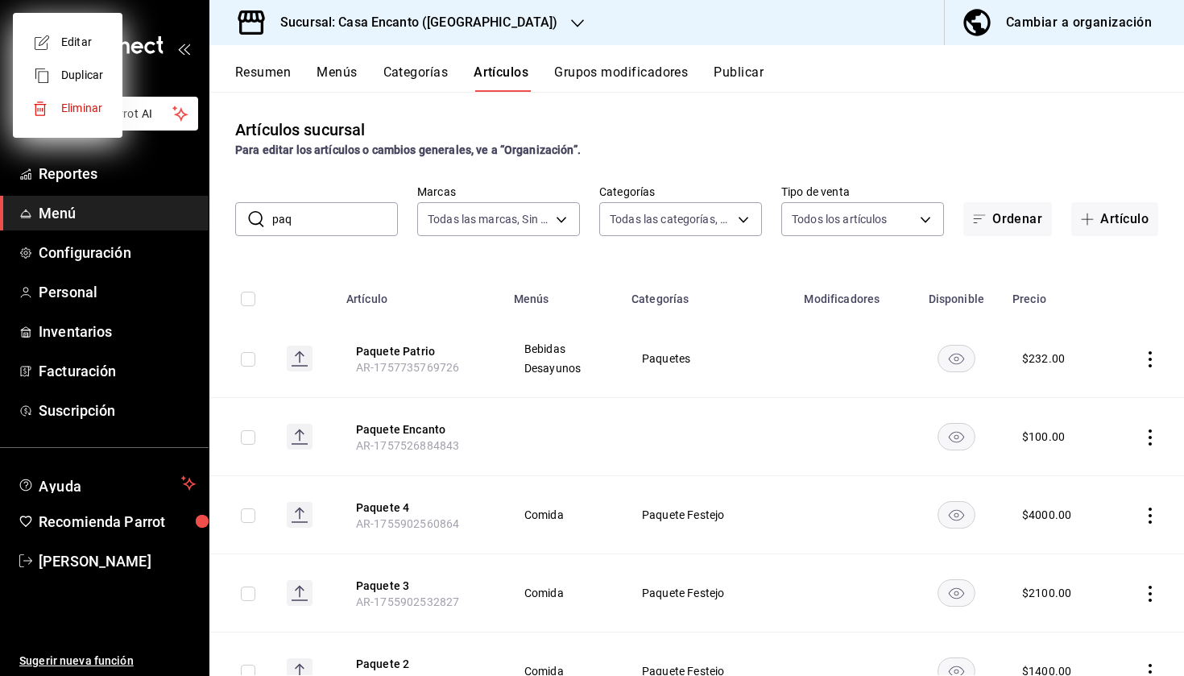
click at [1149, 435] on div at bounding box center [592, 338] width 1184 height 676
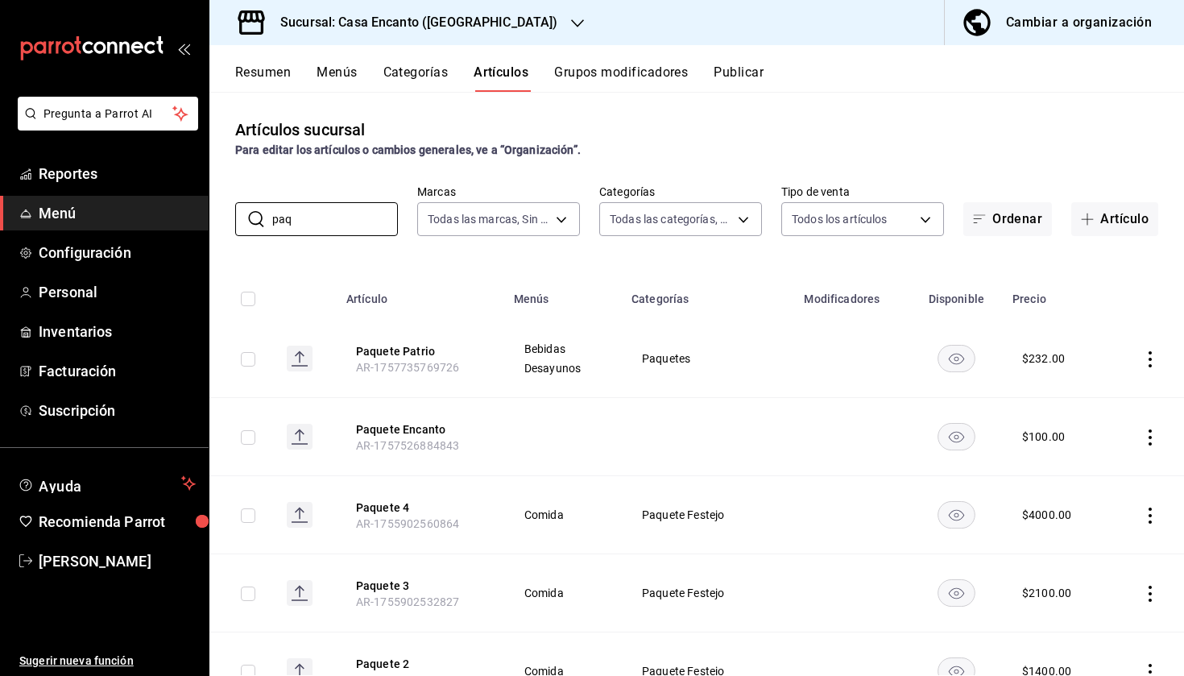
click at [1153, 435] on icon "actions" at bounding box center [1150, 437] width 16 height 16
click at [1107, 465] on li "Editar" at bounding box center [1087, 474] width 97 height 33
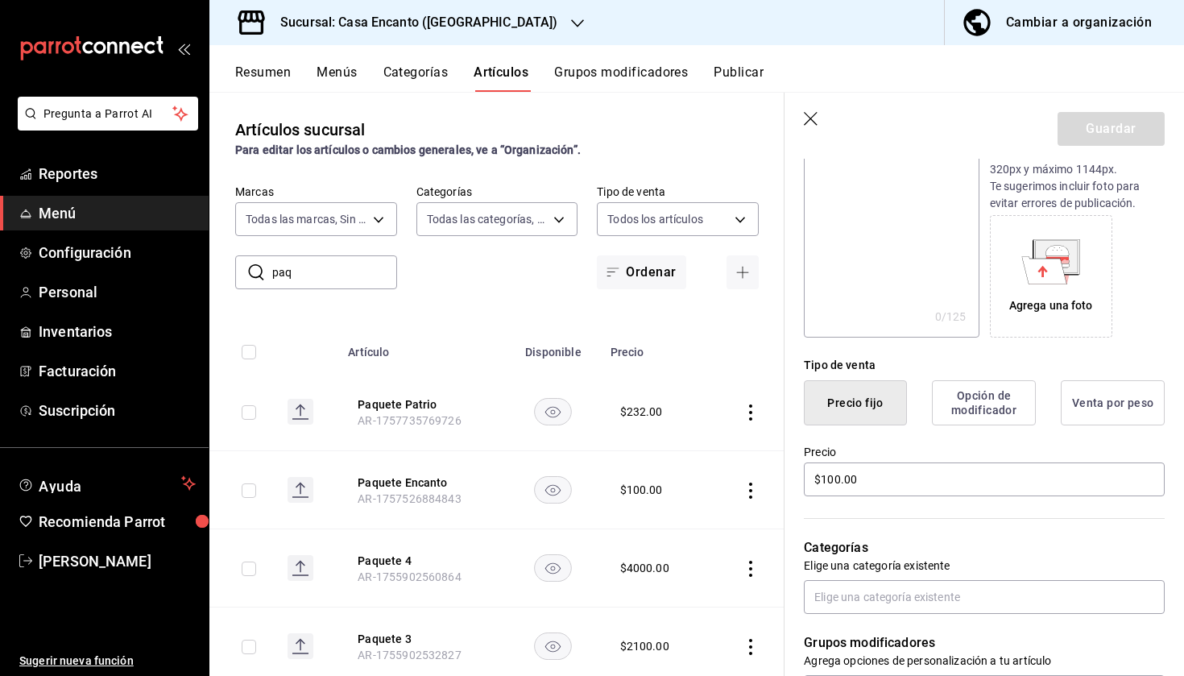
scroll to position [219, 0]
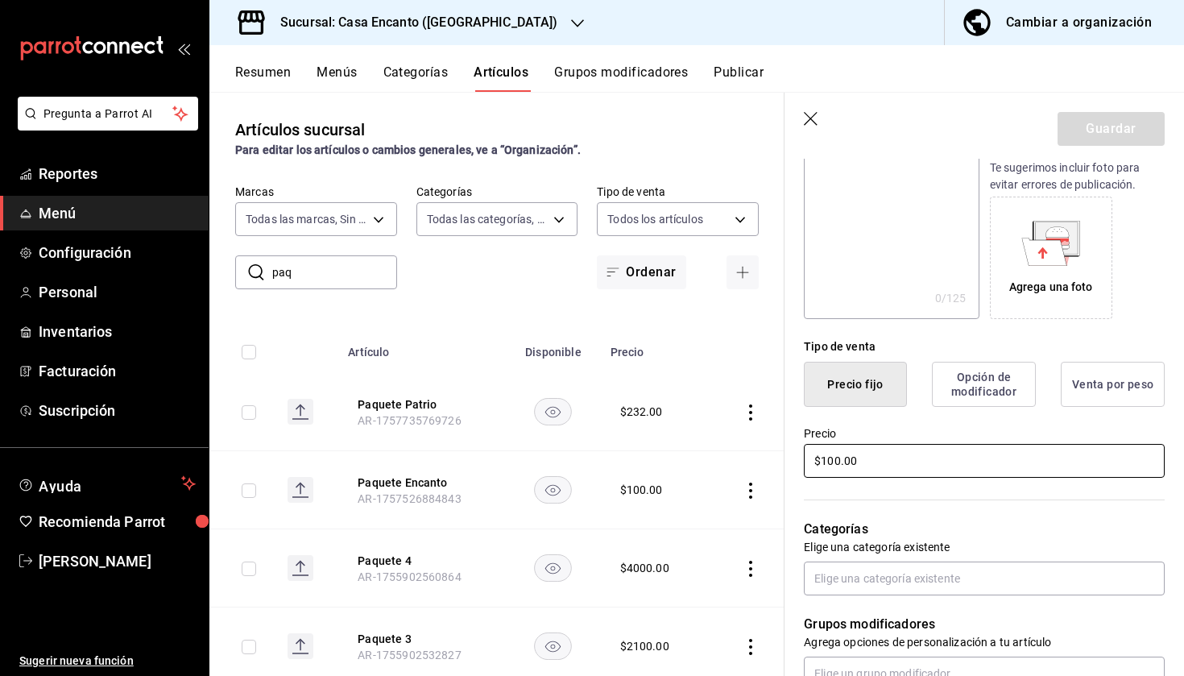
click at [864, 463] on input "$100.00" at bounding box center [984, 461] width 361 height 34
type input "$1.00"
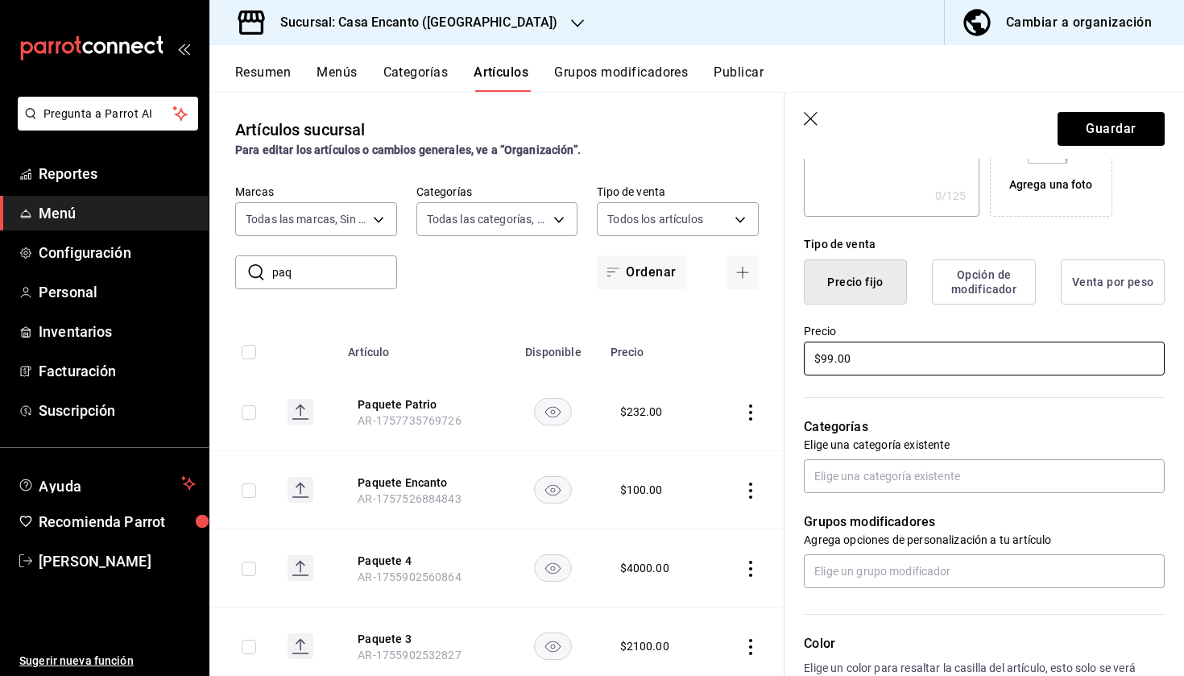
scroll to position [322, 0]
type input "$99.00"
click at [877, 475] on input "text" at bounding box center [984, 475] width 361 height 34
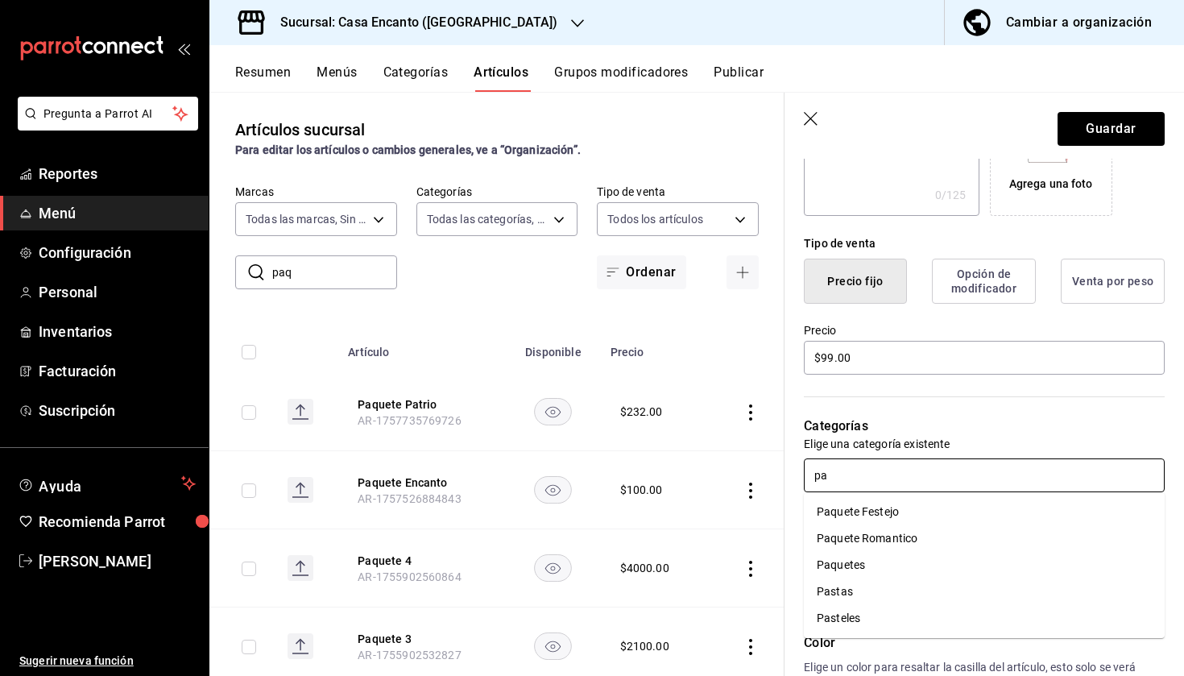
type input "paq"
click at [882, 560] on li "Paquetes" at bounding box center [984, 565] width 361 height 27
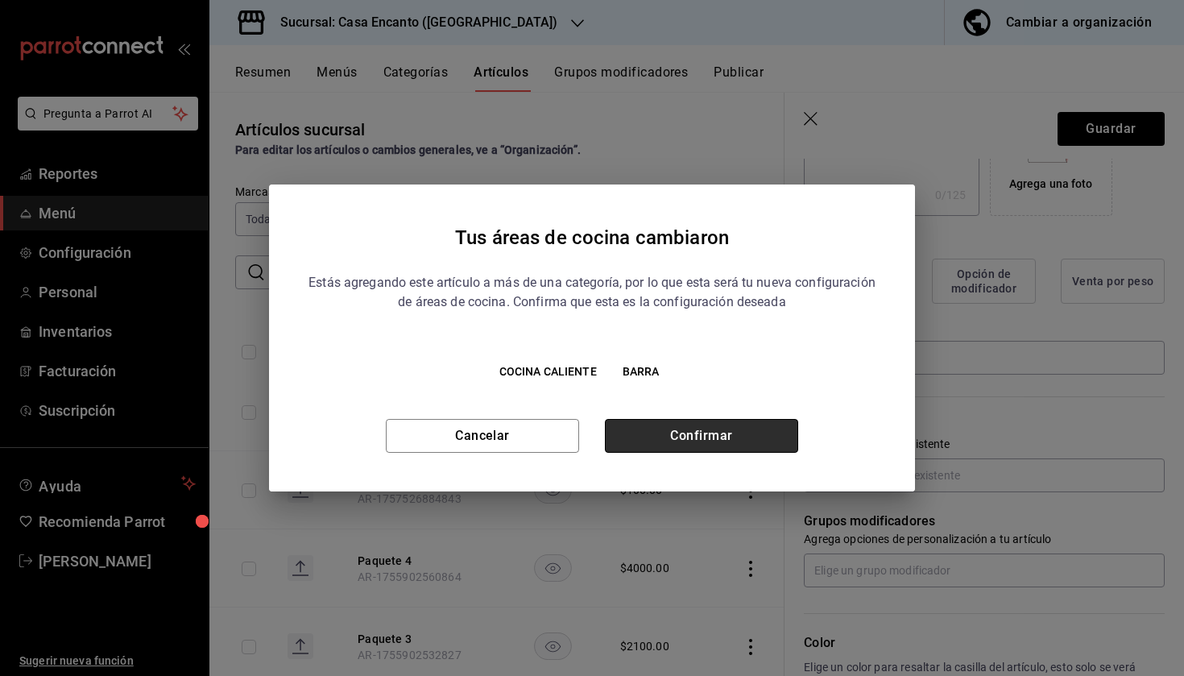
click at [741, 435] on button "Confirmar" at bounding box center [701, 436] width 193 height 34
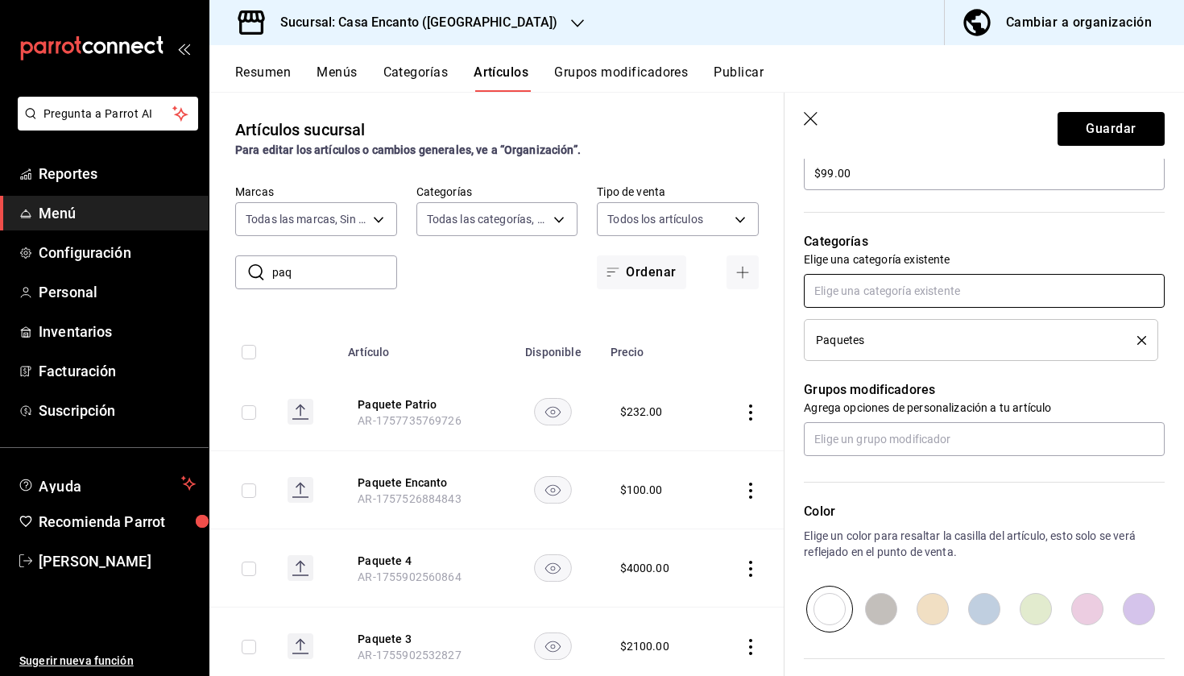
scroll to position [509, 0]
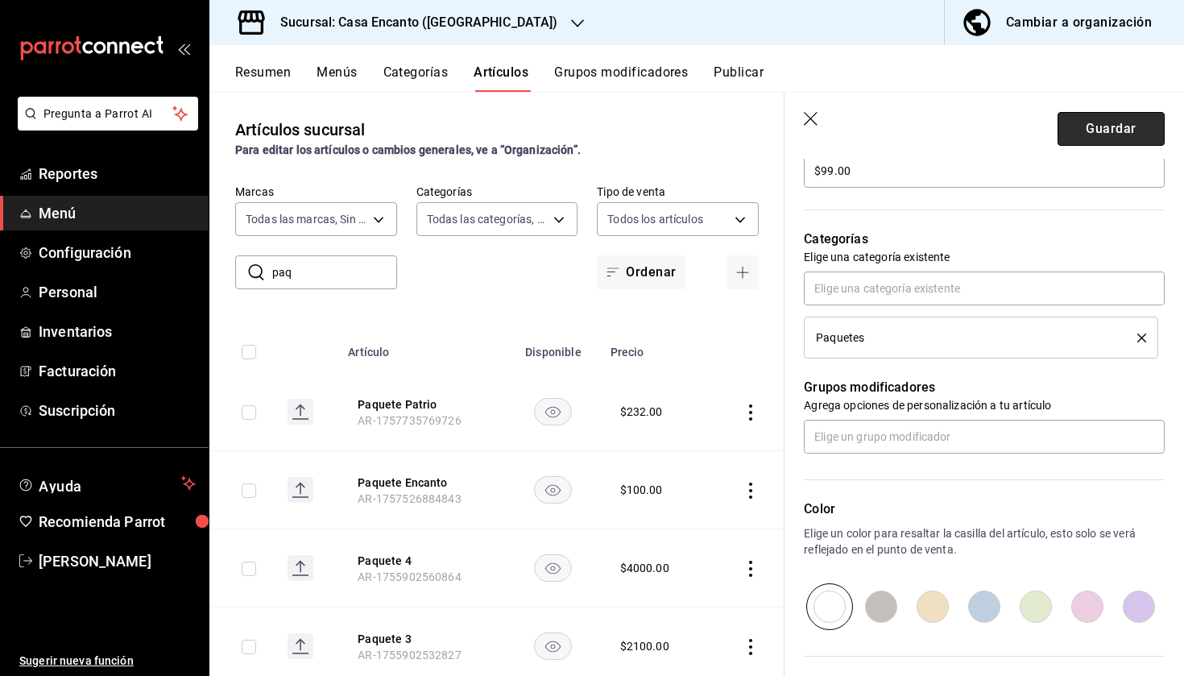
click at [1101, 139] on button "Guardar" at bounding box center [1110, 129] width 107 height 34
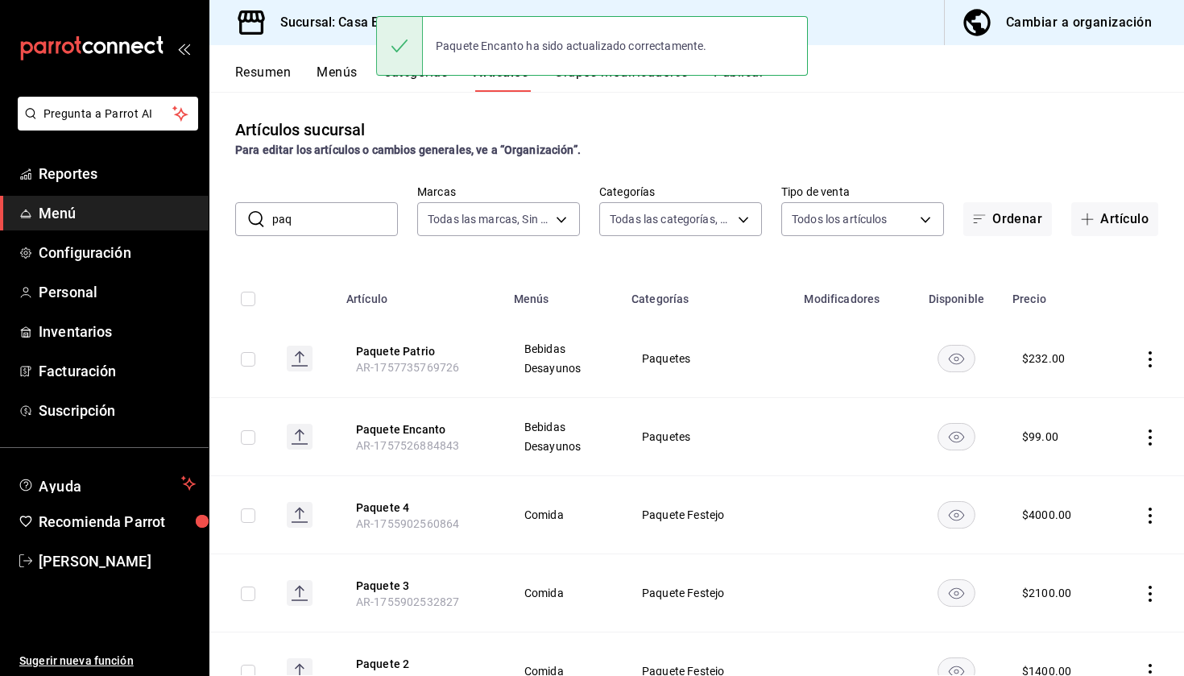
click at [751, 81] on button "Publicar" at bounding box center [739, 77] width 50 height 27
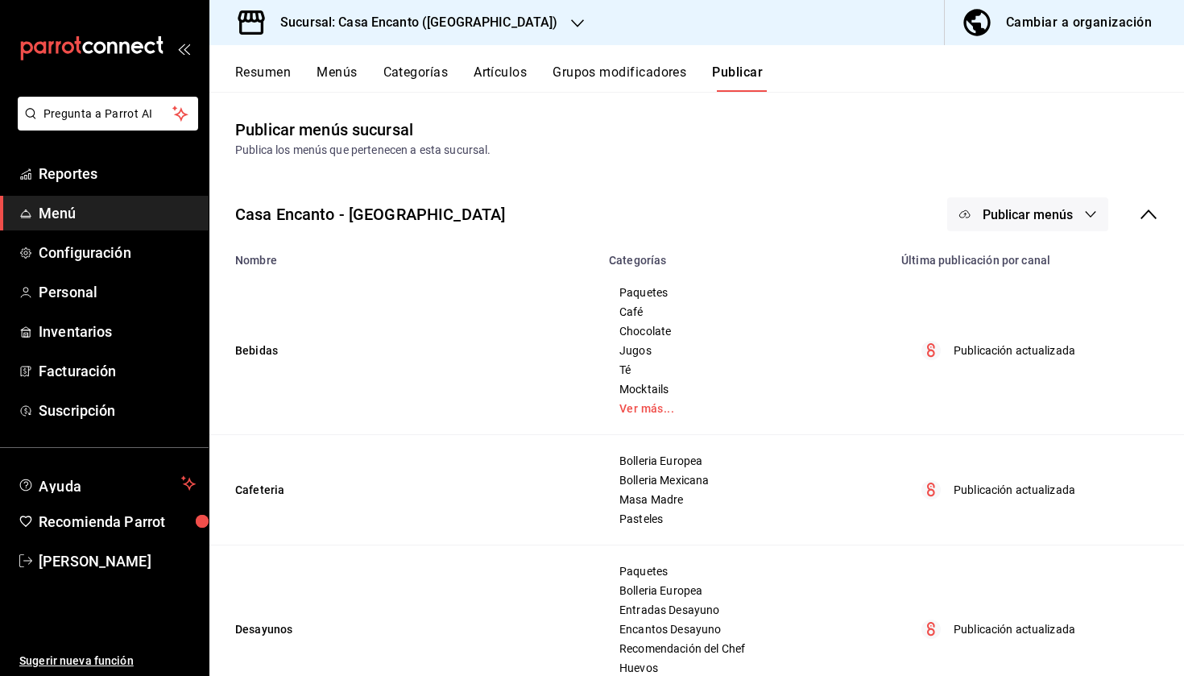
click at [1015, 205] on button "Publicar menús" at bounding box center [1027, 214] width 161 height 34
click at [1016, 273] on span "Punto de venta" at bounding box center [1050, 267] width 77 height 17
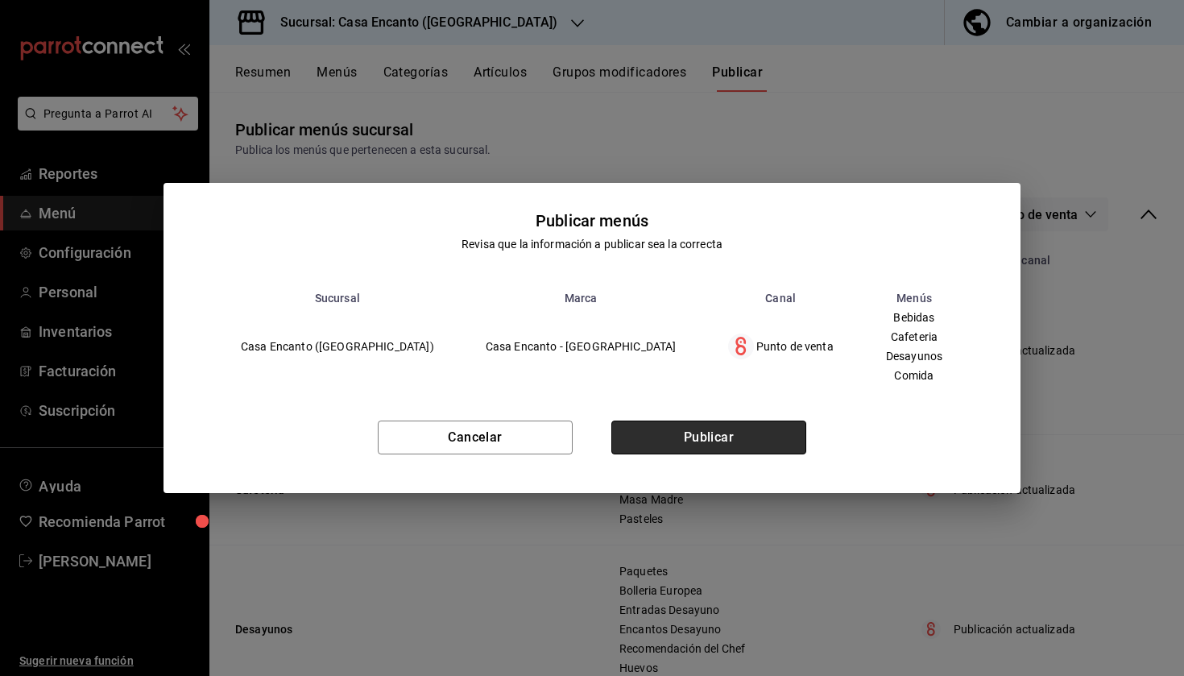
click at [758, 449] on button "Publicar" at bounding box center [708, 437] width 195 height 34
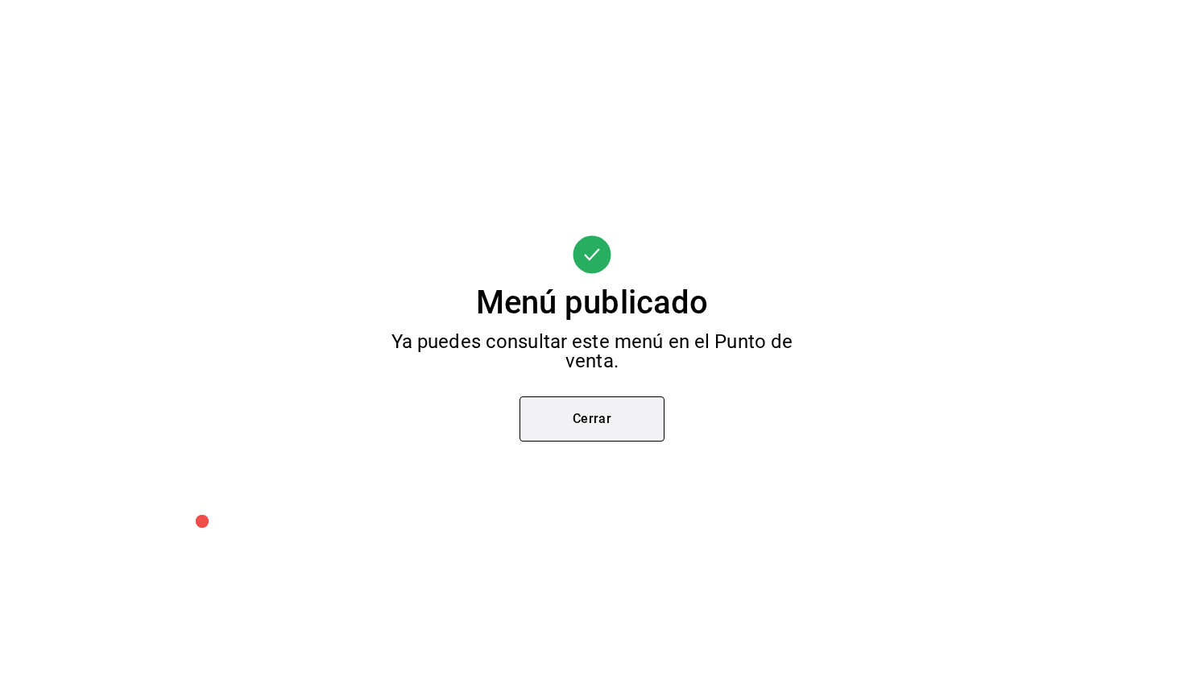
click at [624, 422] on button "Cerrar" at bounding box center [591, 418] width 145 height 45
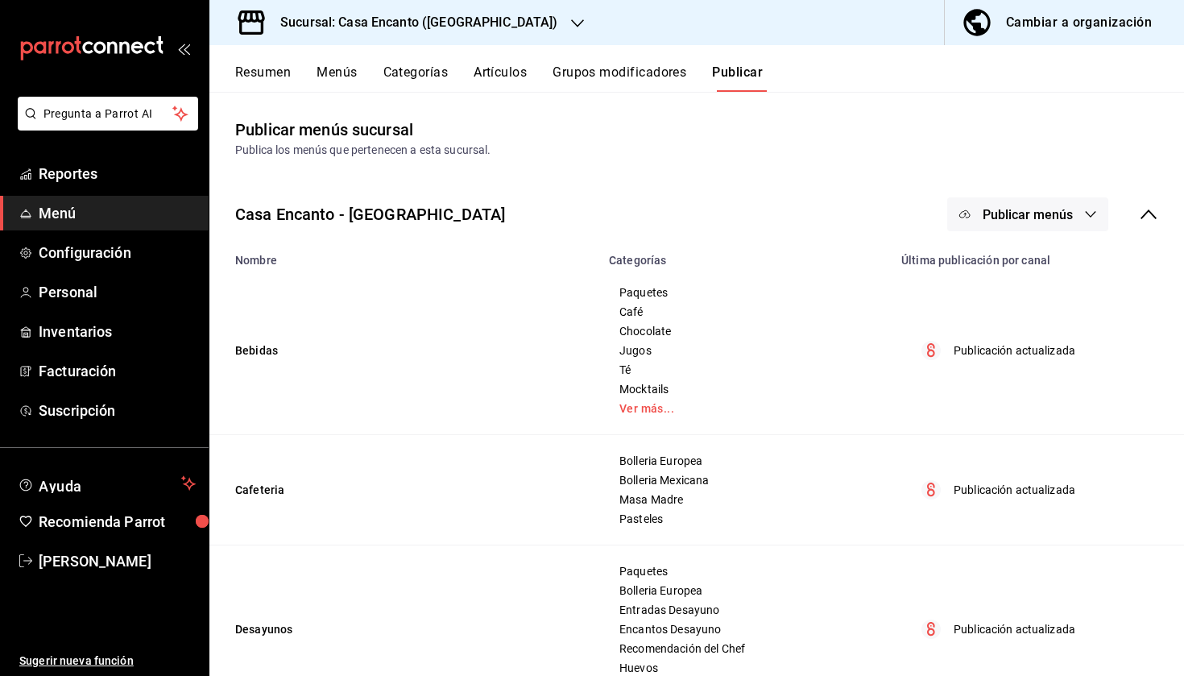
click at [1035, 215] on span "Publicar menús" at bounding box center [1028, 214] width 90 height 15
click at [1027, 264] on span "Punto de venta" at bounding box center [1050, 267] width 77 height 17
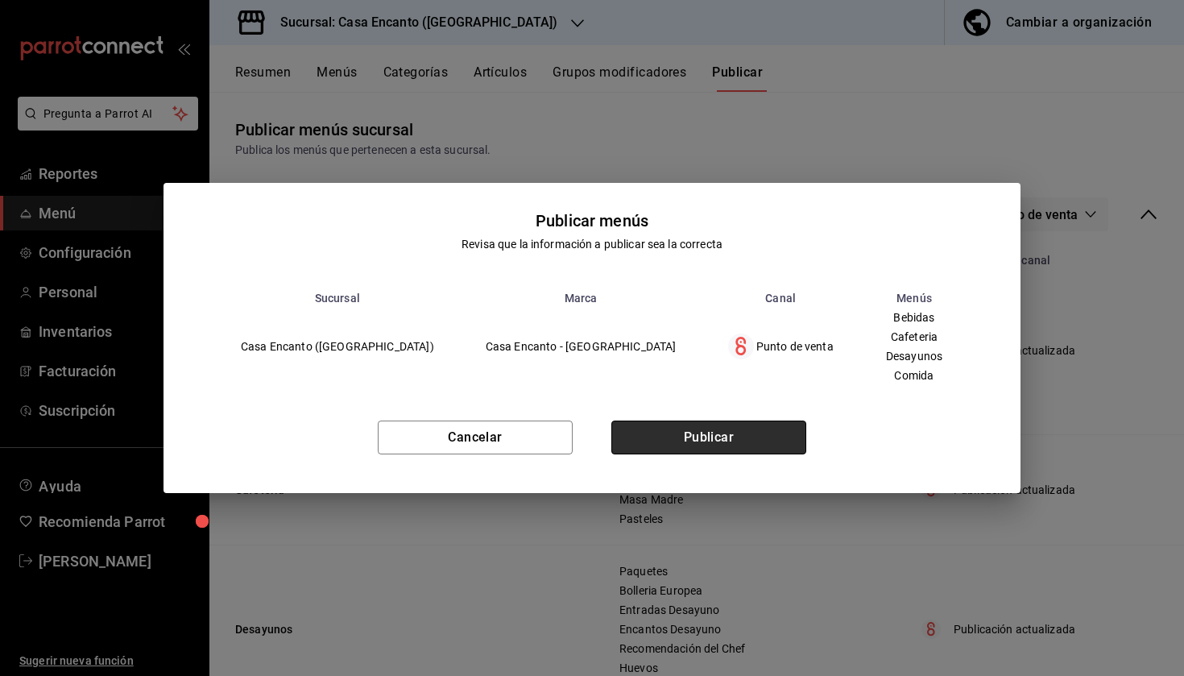
click at [743, 438] on button "Publicar" at bounding box center [708, 437] width 195 height 34
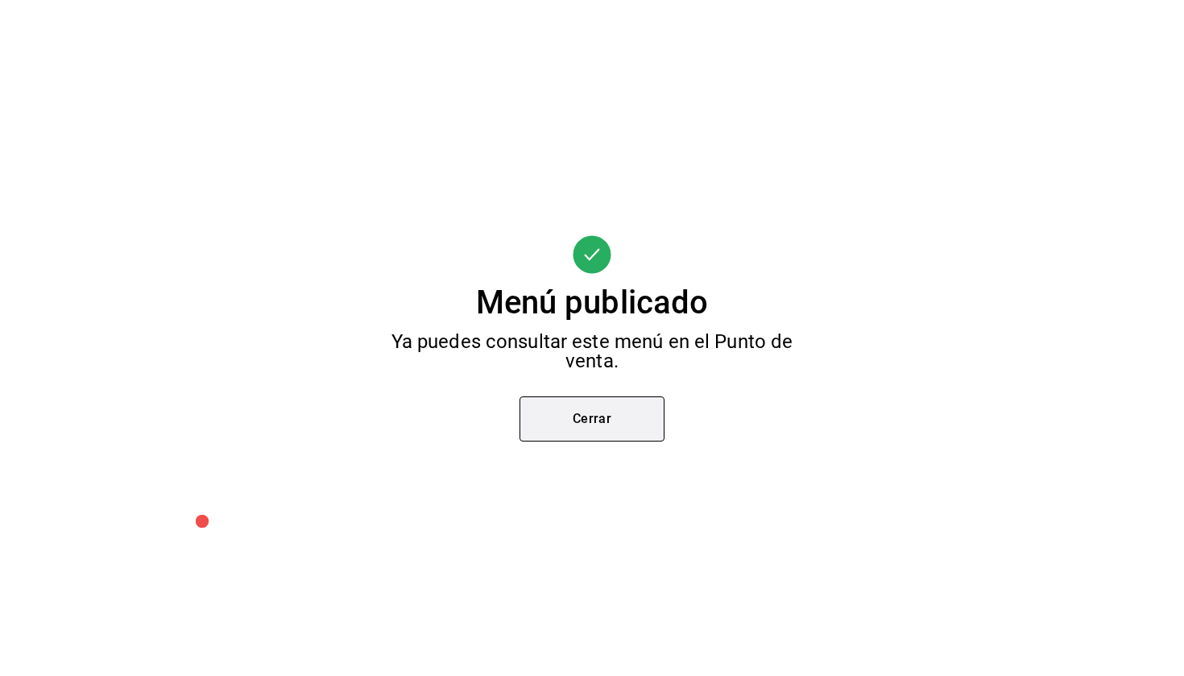
click at [619, 401] on button "Cerrar" at bounding box center [591, 418] width 145 height 45
